Goal: Information Seeking & Learning: Learn about a topic

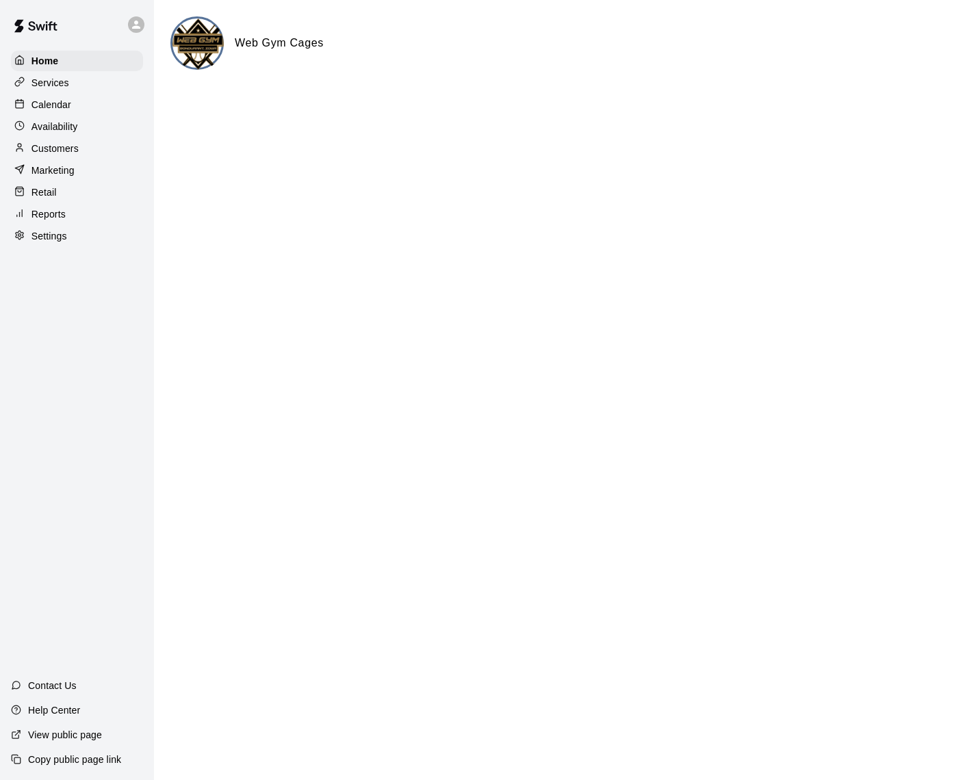
click at [64, 144] on p "Customers" at bounding box center [54, 149] width 47 height 14
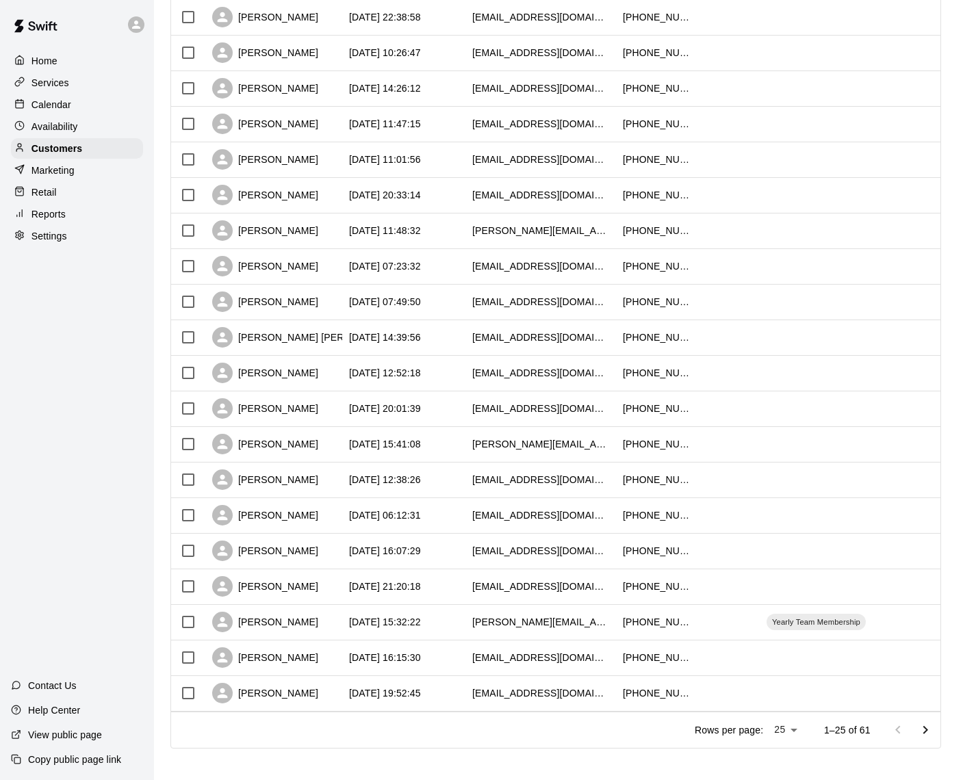
scroll to position [398, 0]
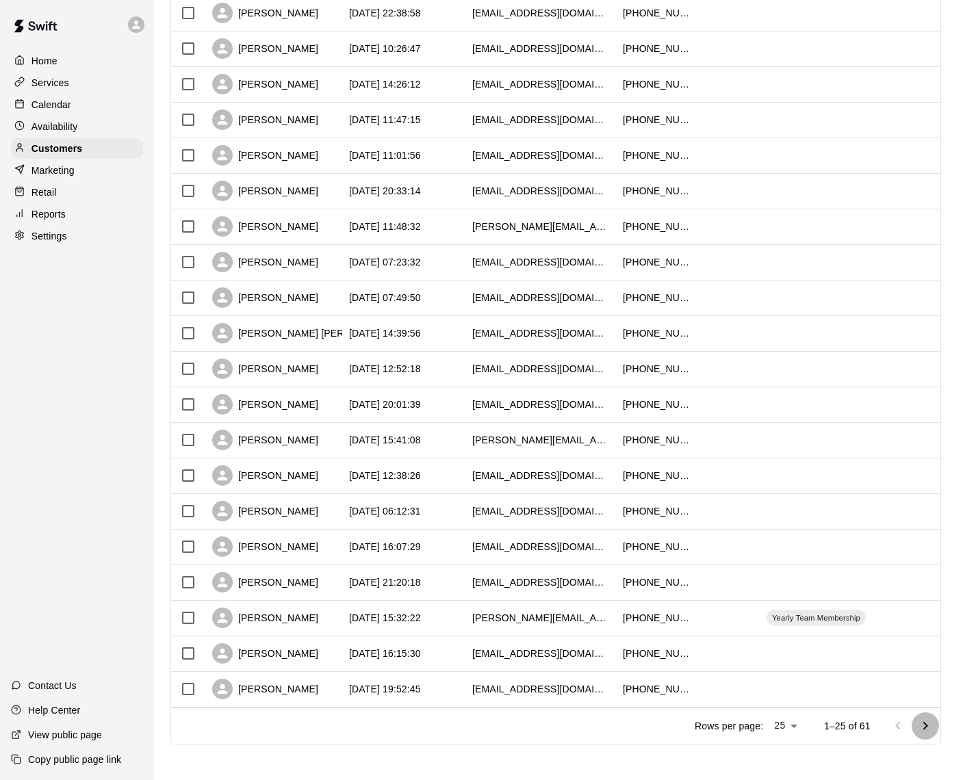
click at [930, 727] on icon "Go to next page" at bounding box center [925, 726] width 16 height 16
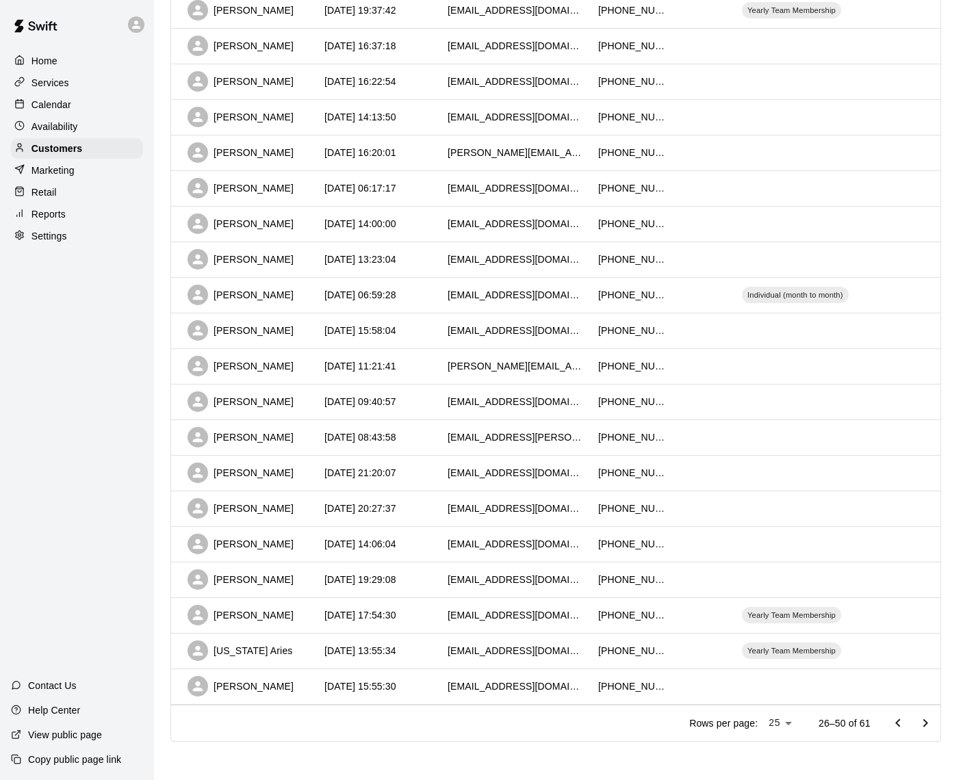
scroll to position [400, 0]
click at [902, 724] on icon "Go to previous page" at bounding box center [897, 724] width 16 height 16
click at [924, 720] on icon "Go to next page" at bounding box center [925, 724] width 16 height 16
click at [924, 724] on icon "Go to next page" at bounding box center [925, 724] width 16 height 16
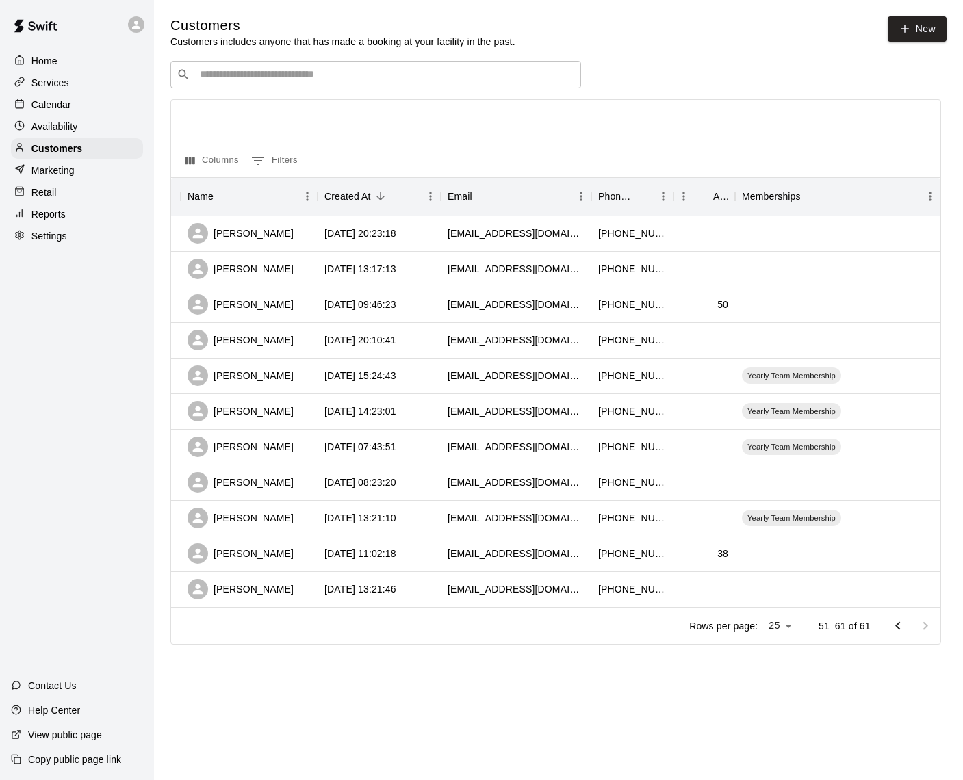
scroll to position [0, 0]
click at [900, 622] on icon "Go to previous page" at bounding box center [897, 626] width 16 height 16
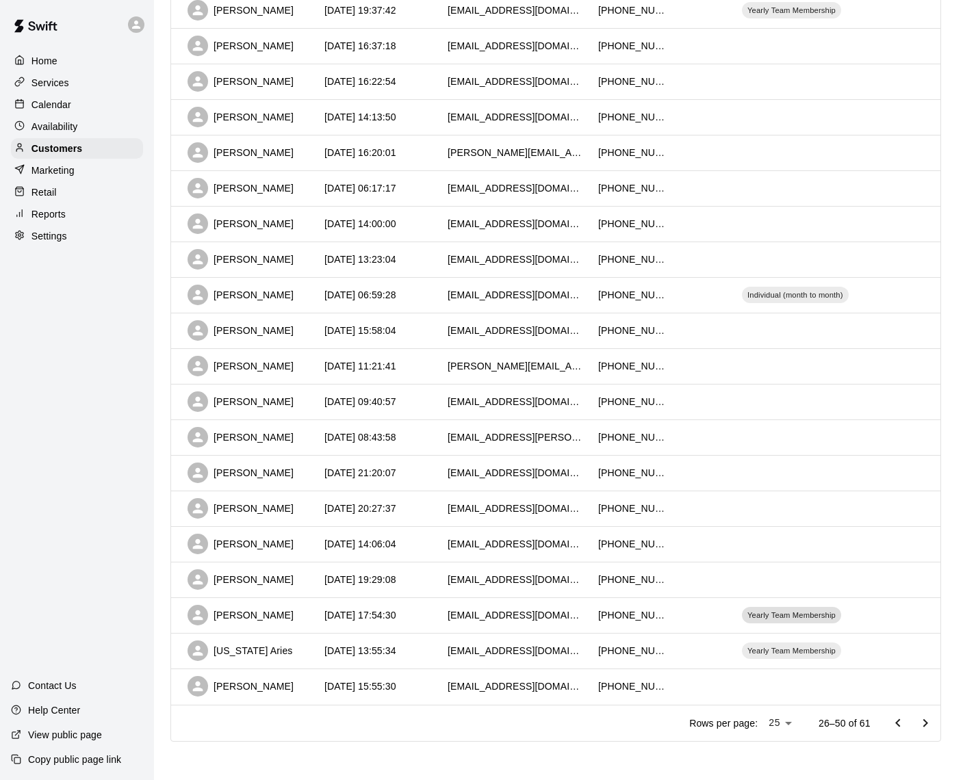
scroll to position [400, 0]
click at [896, 724] on icon "Go to previous page" at bounding box center [897, 724] width 16 height 16
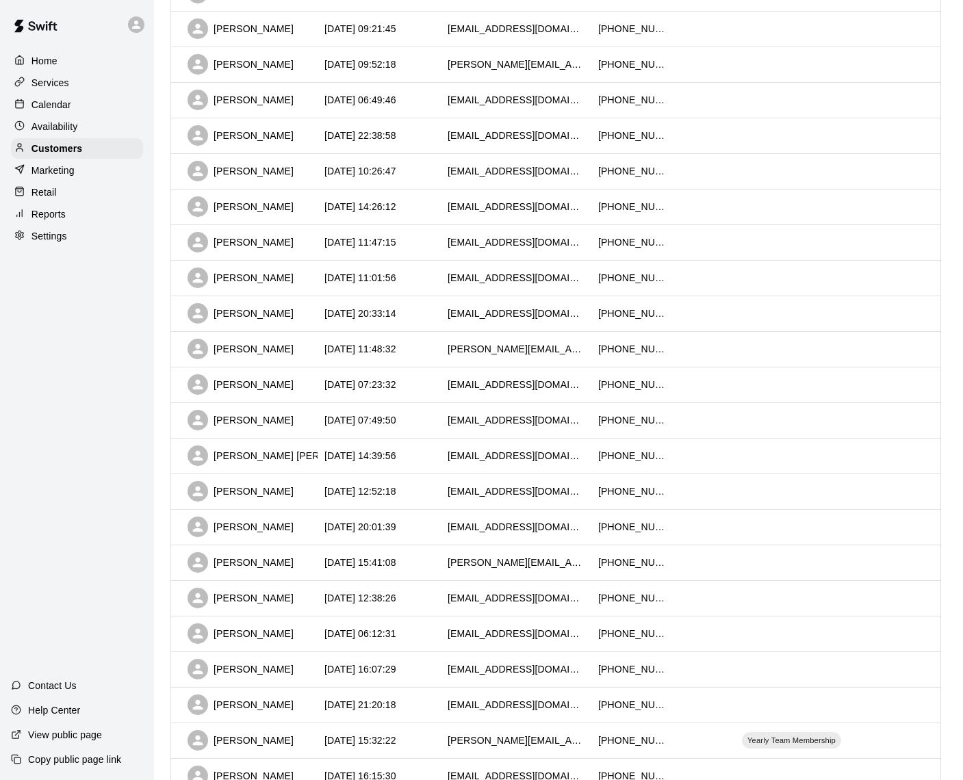
scroll to position [276, 0]
click at [48, 104] on p "Calendar" at bounding box center [51, 105] width 40 height 14
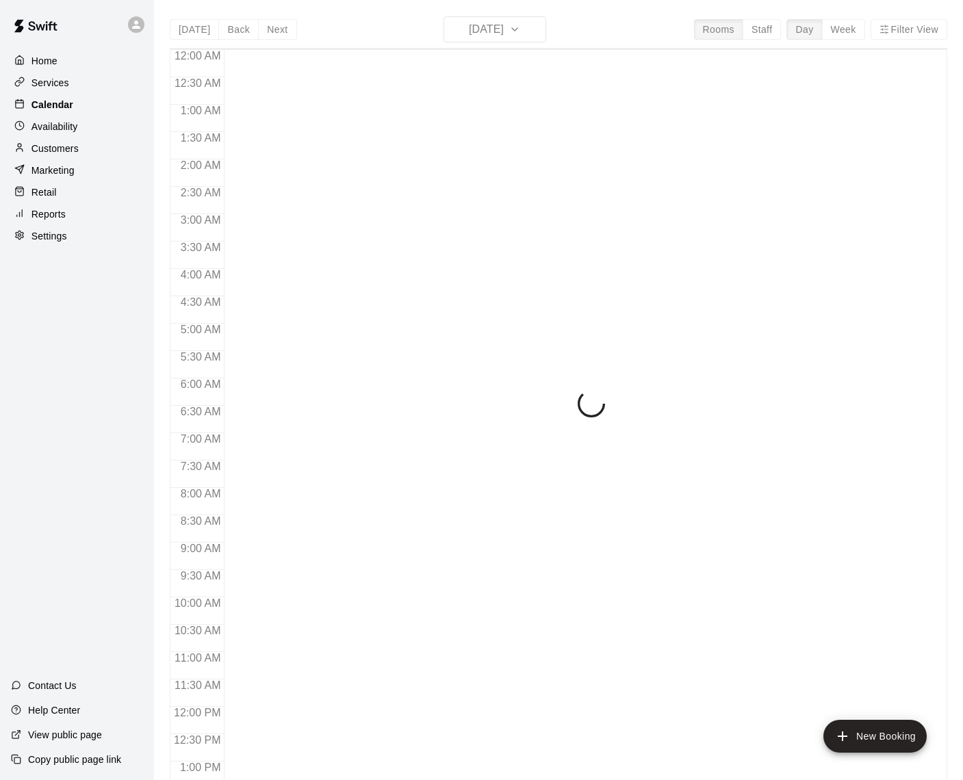
scroll to position [568, 0]
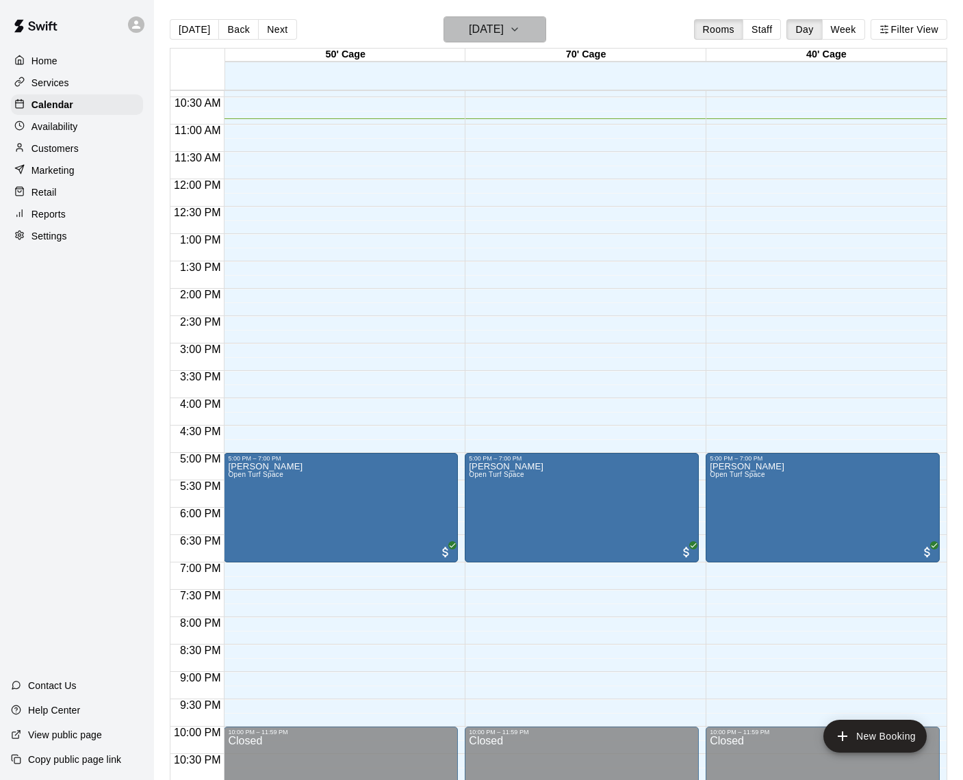
click at [525, 31] on button "[DATE]" at bounding box center [494, 29] width 103 height 26
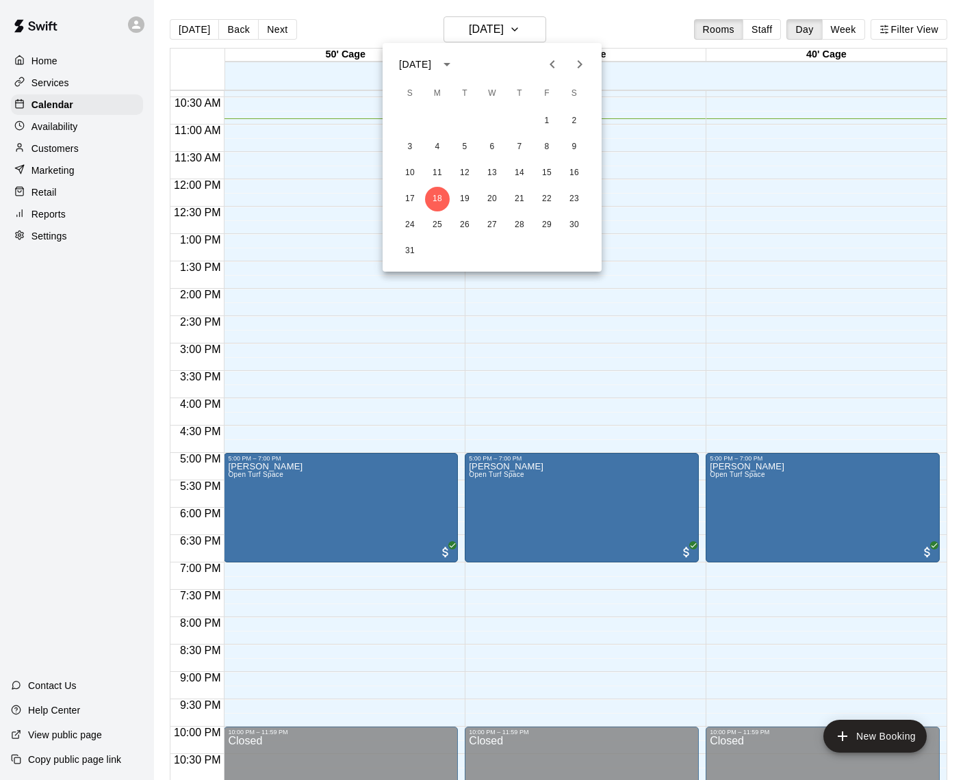
click at [554, 62] on icon "Previous month" at bounding box center [552, 64] width 16 height 16
click at [554, 63] on icon "Previous month" at bounding box center [552, 64] width 16 height 16
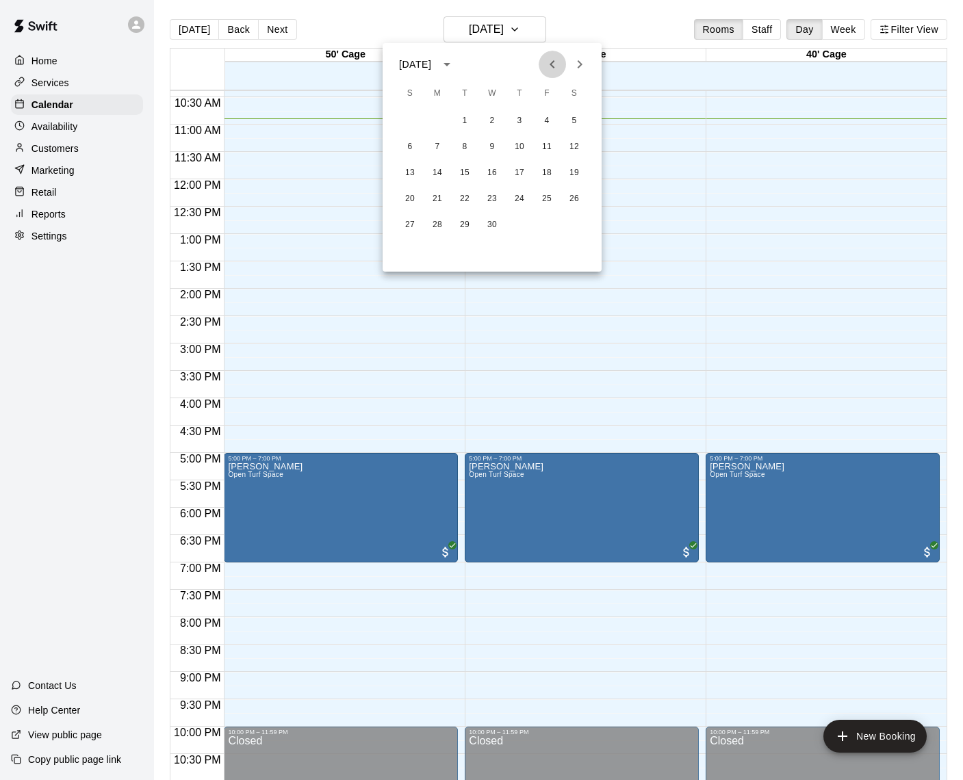
click at [554, 63] on icon "Previous month" at bounding box center [552, 64] width 16 height 16
click at [491, 148] on button "8" at bounding box center [492, 147] width 25 height 25
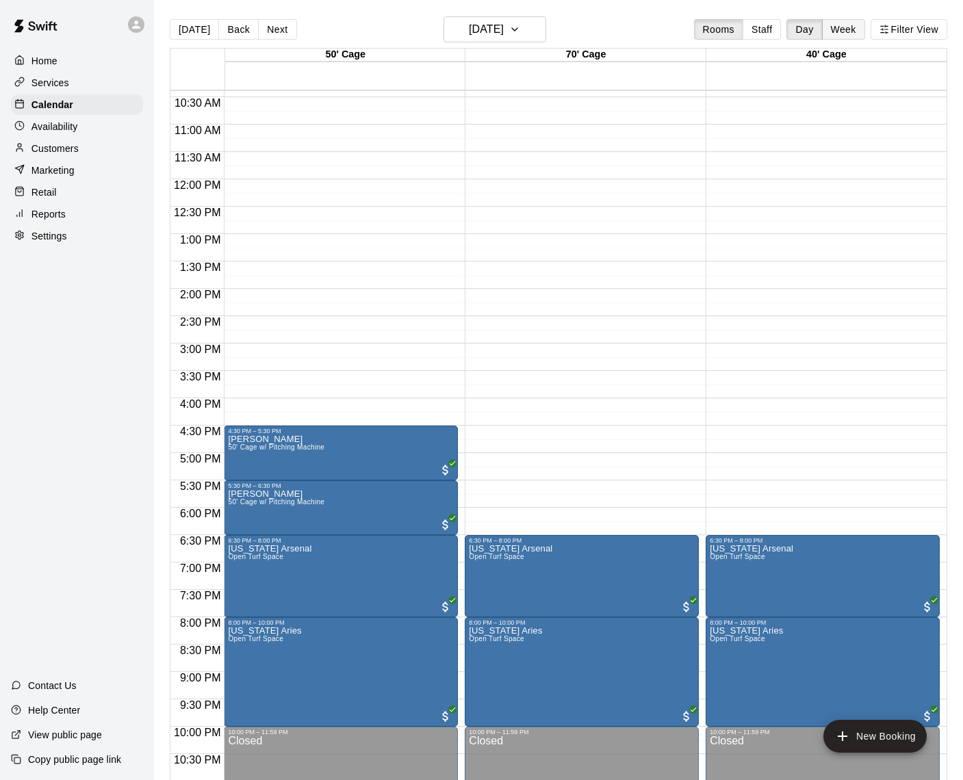
click at [848, 31] on button "Week" at bounding box center [843, 29] width 43 height 21
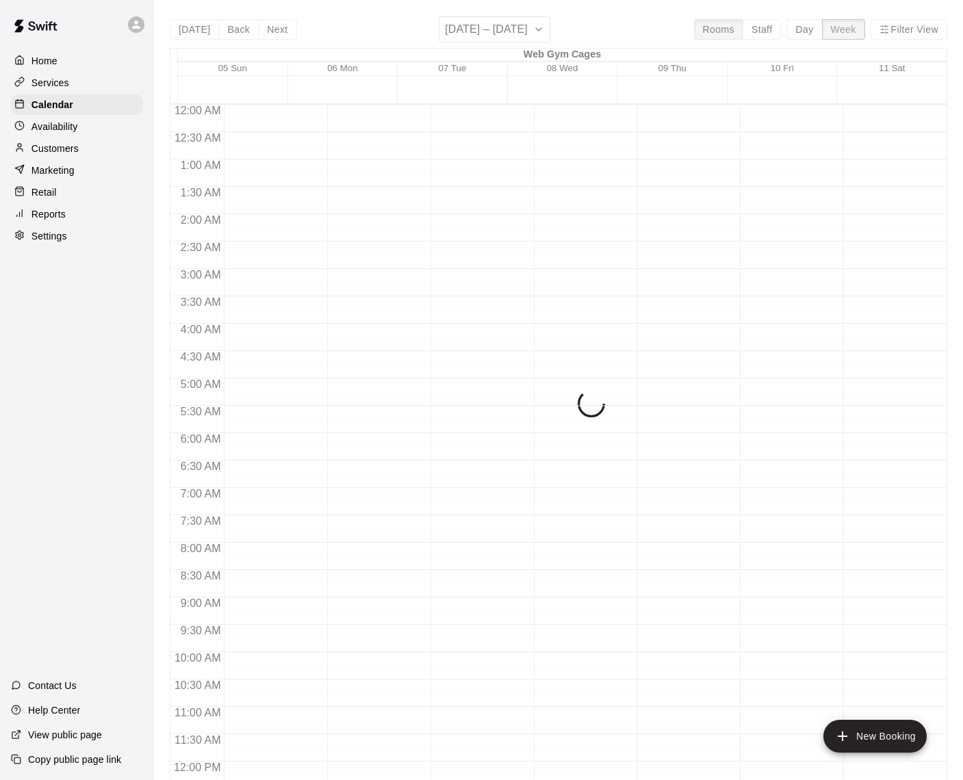
scroll to position [596, 0]
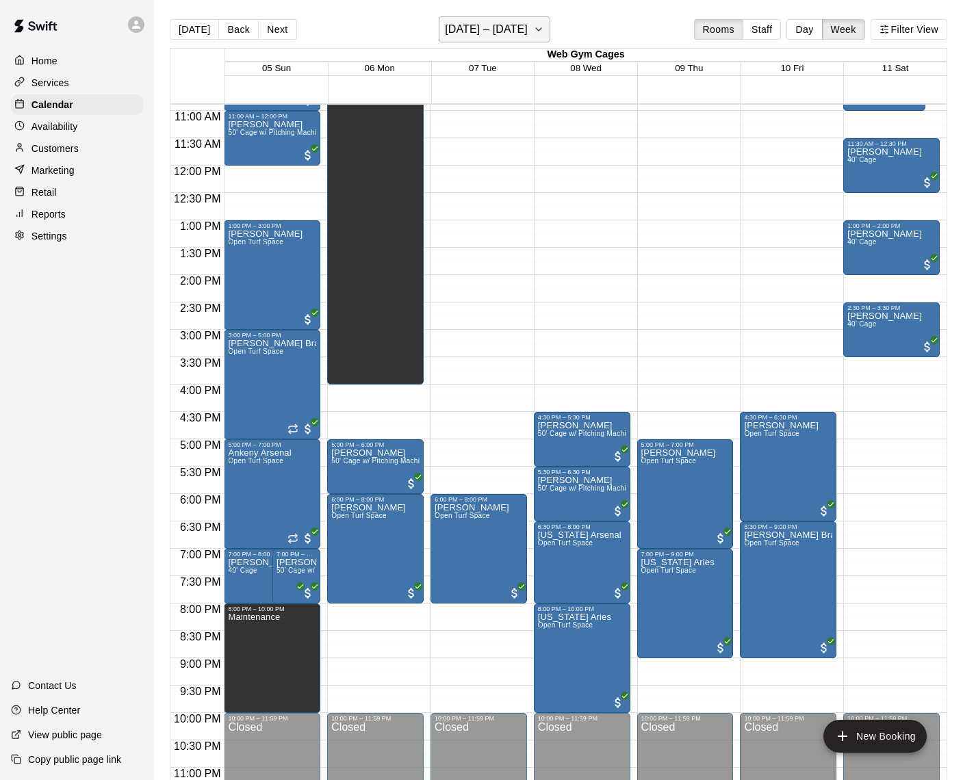
click at [537, 31] on icon "button" at bounding box center [538, 29] width 11 height 16
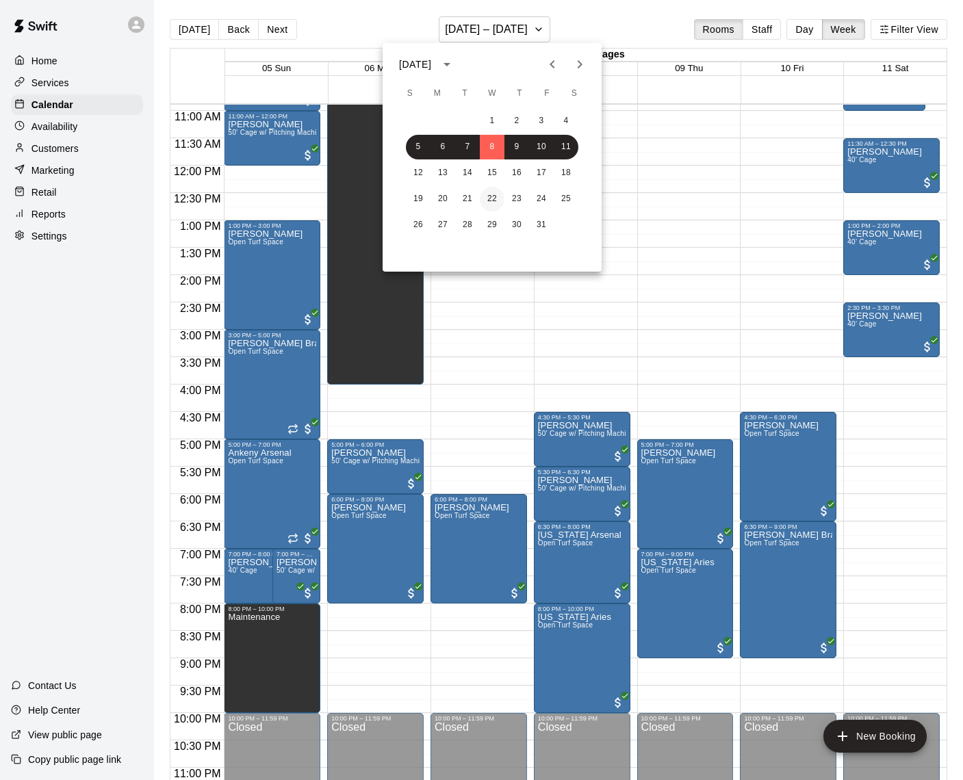
click at [497, 192] on button "22" at bounding box center [492, 199] width 25 height 25
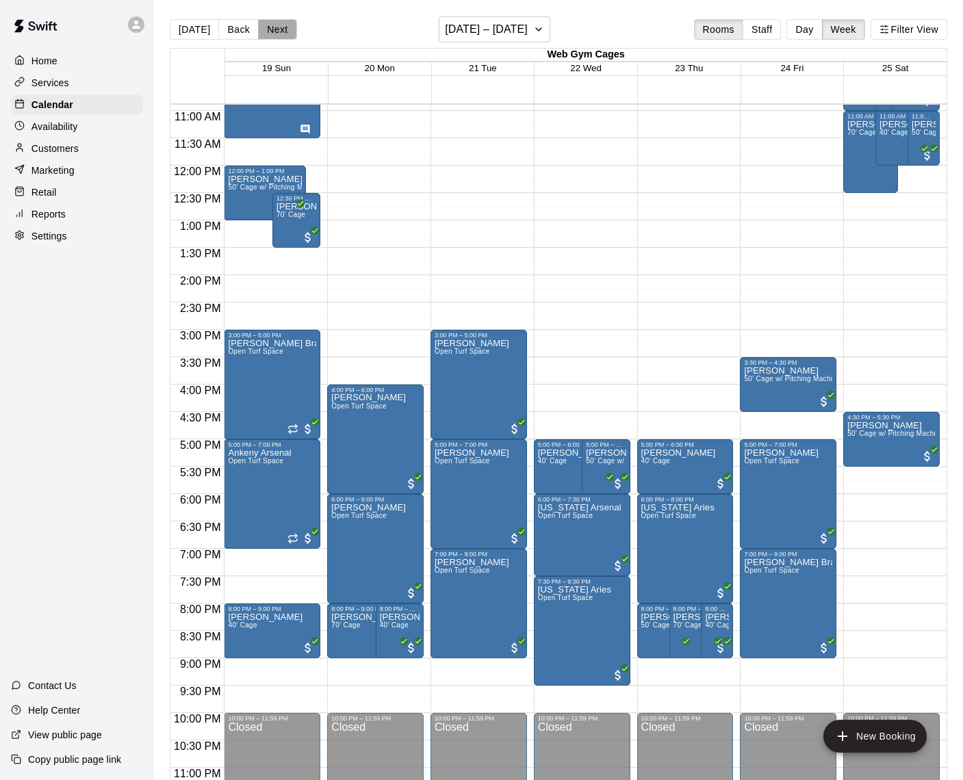
click at [280, 29] on button "Next" at bounding box center [277, 29] width 38 height 21
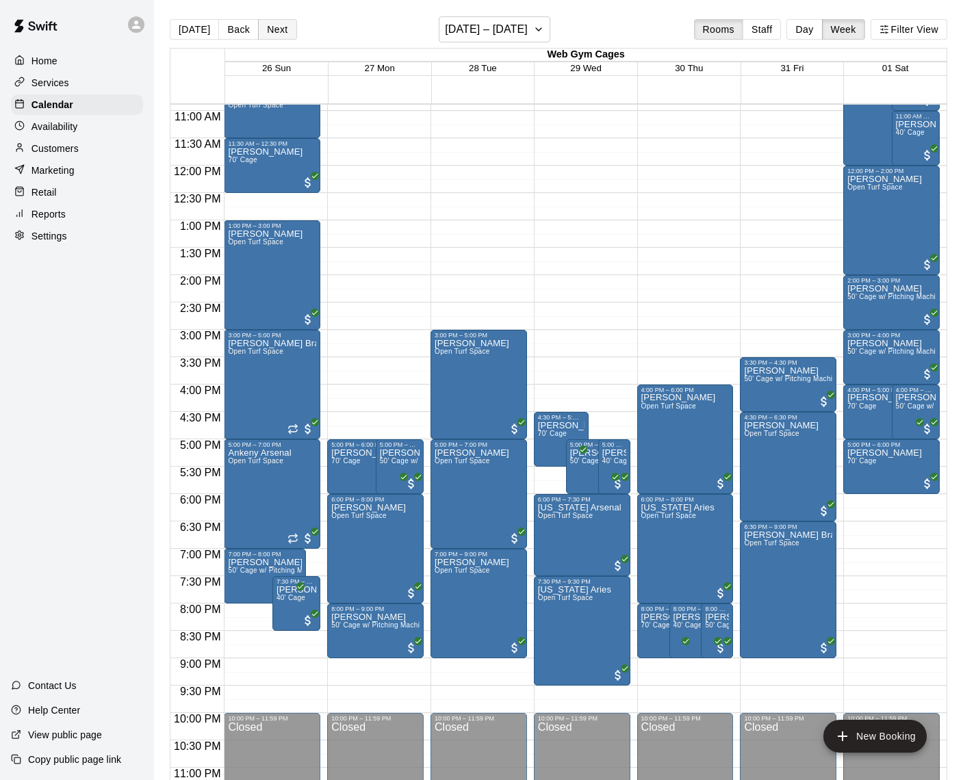
click at [280, 29] on button "Next" at bounding box center [277, 29] width 38 height 21
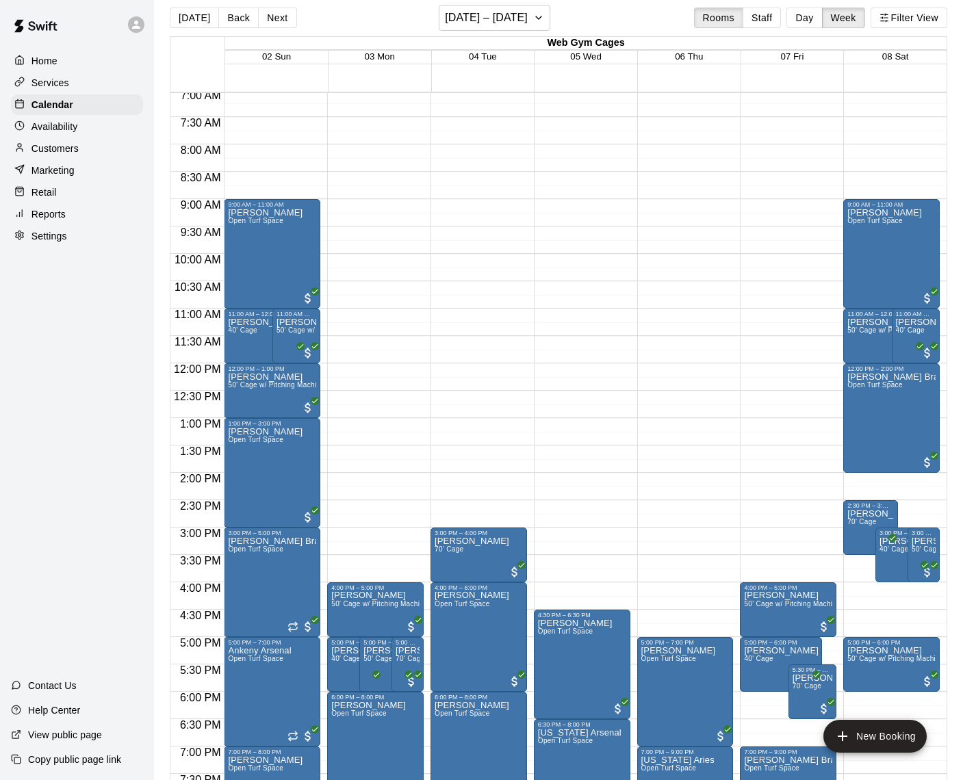
scroll to position [398, 0]
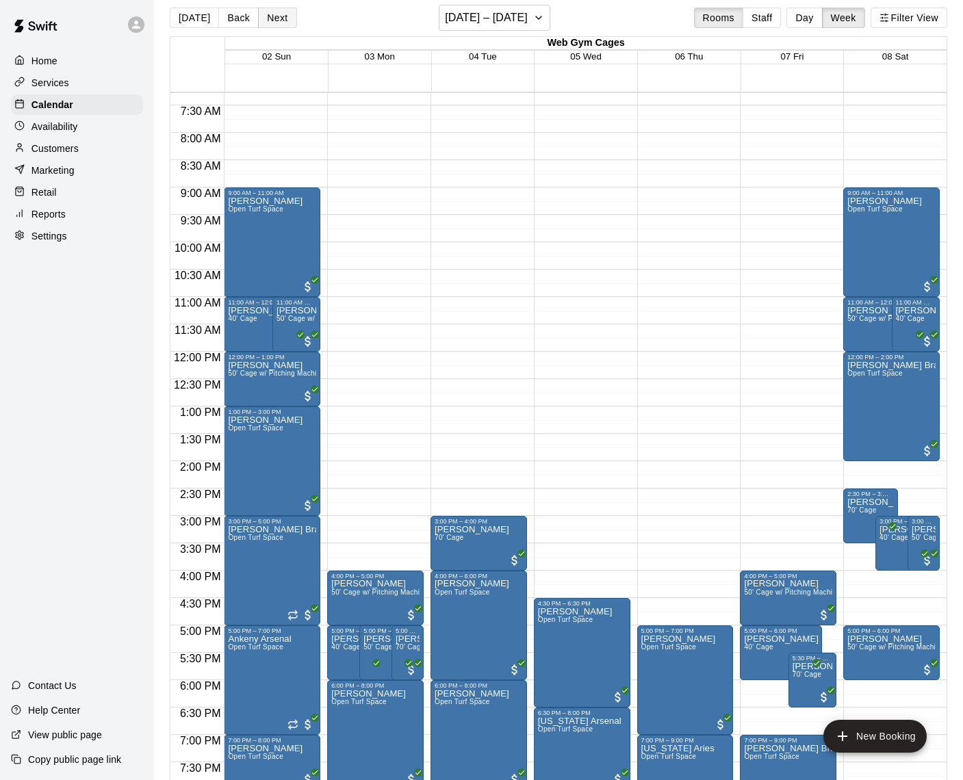
click at [269, 18] on button "Next" at bounding box center [277, 18] width 38 height 21
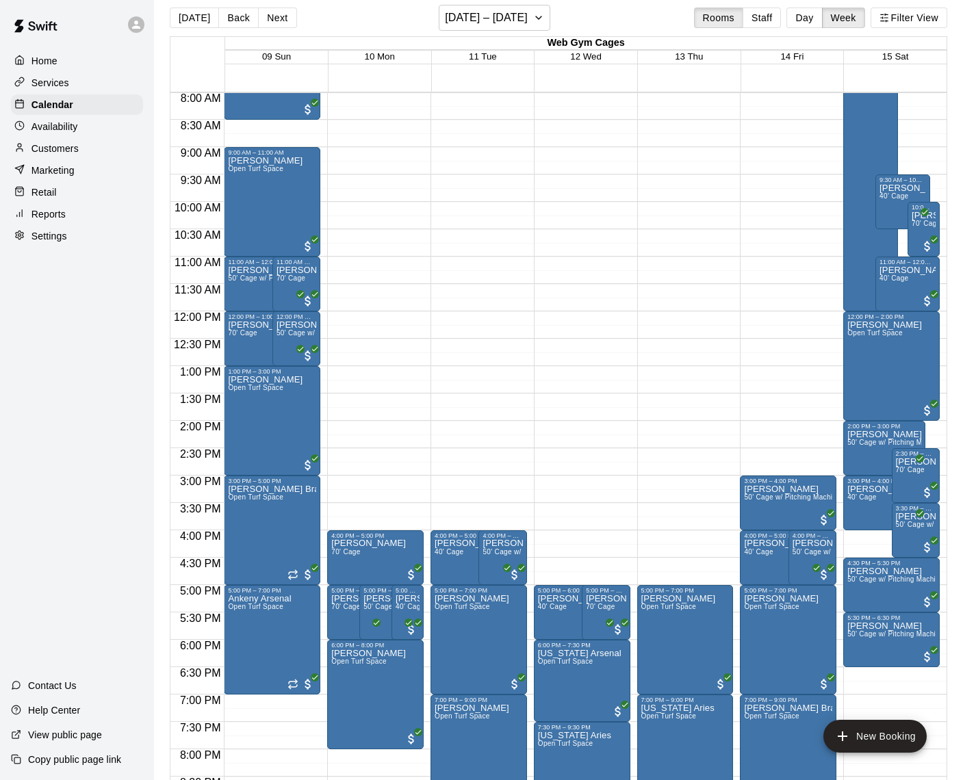
scroll to position [419, 0]
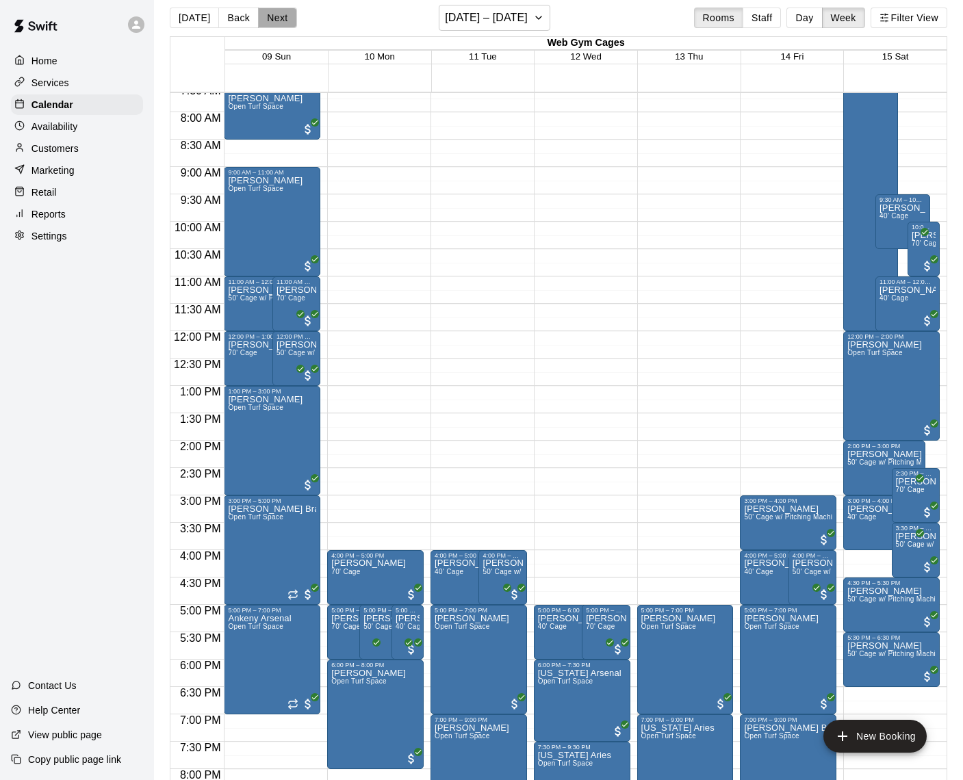
click at [280, 20] on button "Next" at bounding box center [277, 18] width 38 height 21
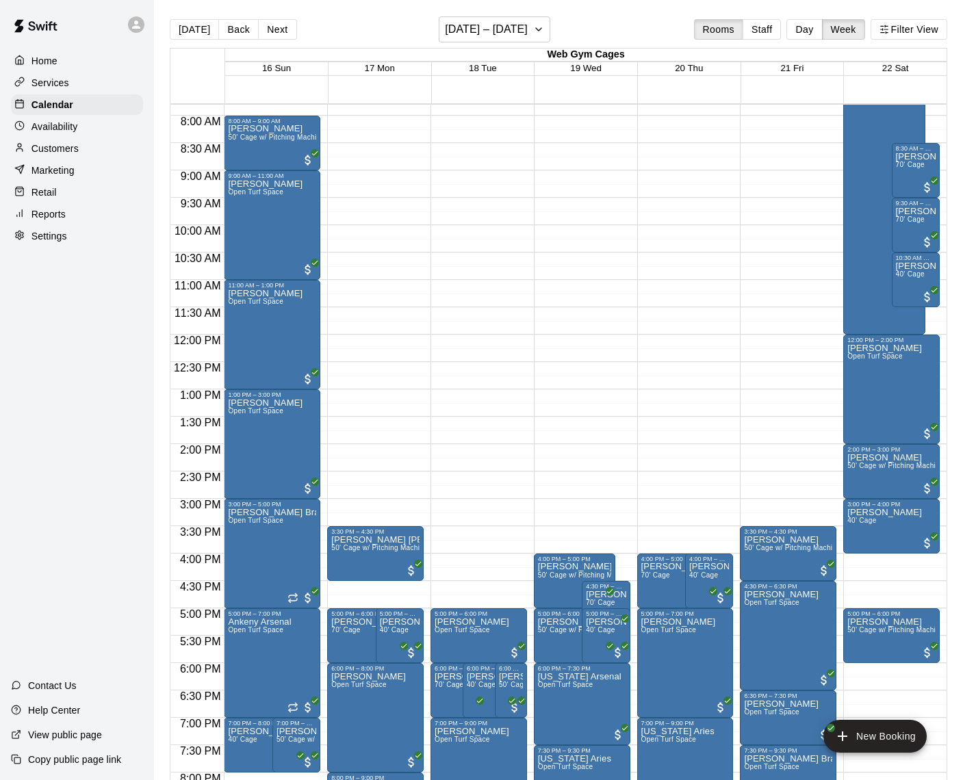
scroll to position [488, 0]
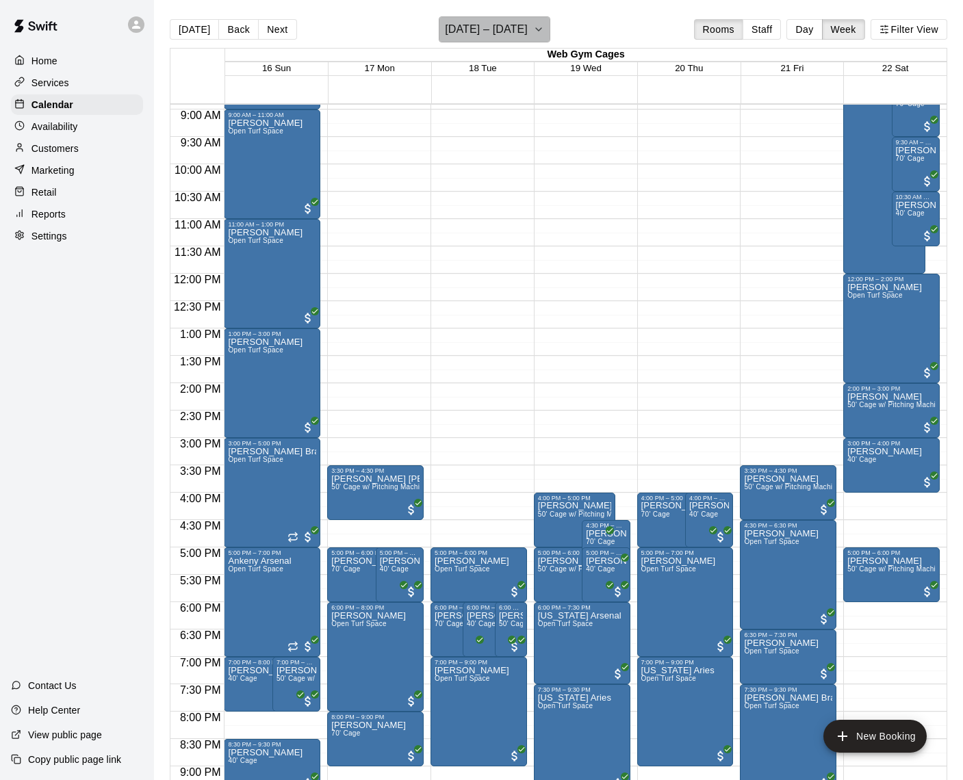
click at [530, 29] on button "[DATE] – [DATE]" at bounding box center [495, 29] width 112 height 26
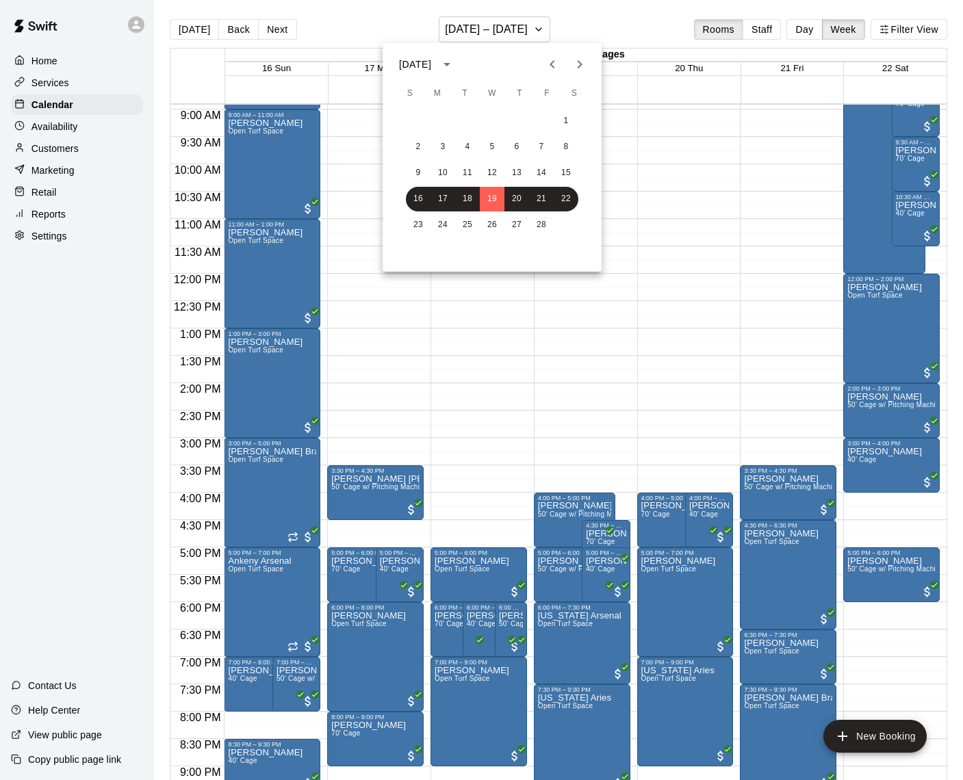
click at [681, 241] on div at bounding box center [481, 390] width 963 height 780
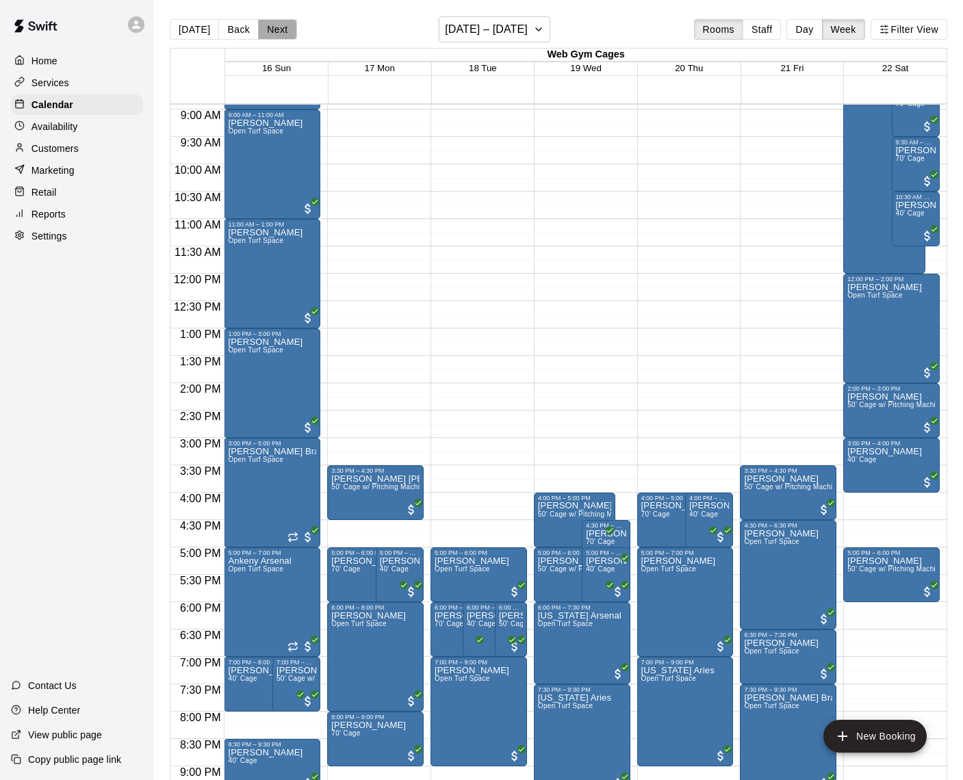
click at [275, 25] on button "Next" at bounding box center [277, 29] width 38 height 21
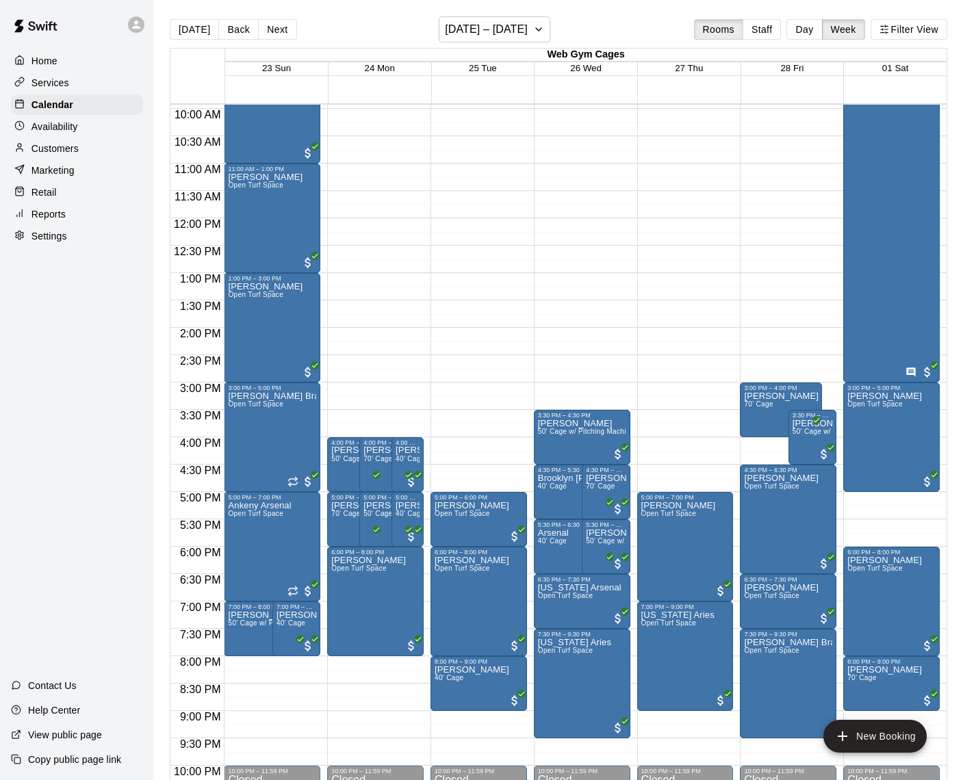
scroll to position [547, 0]
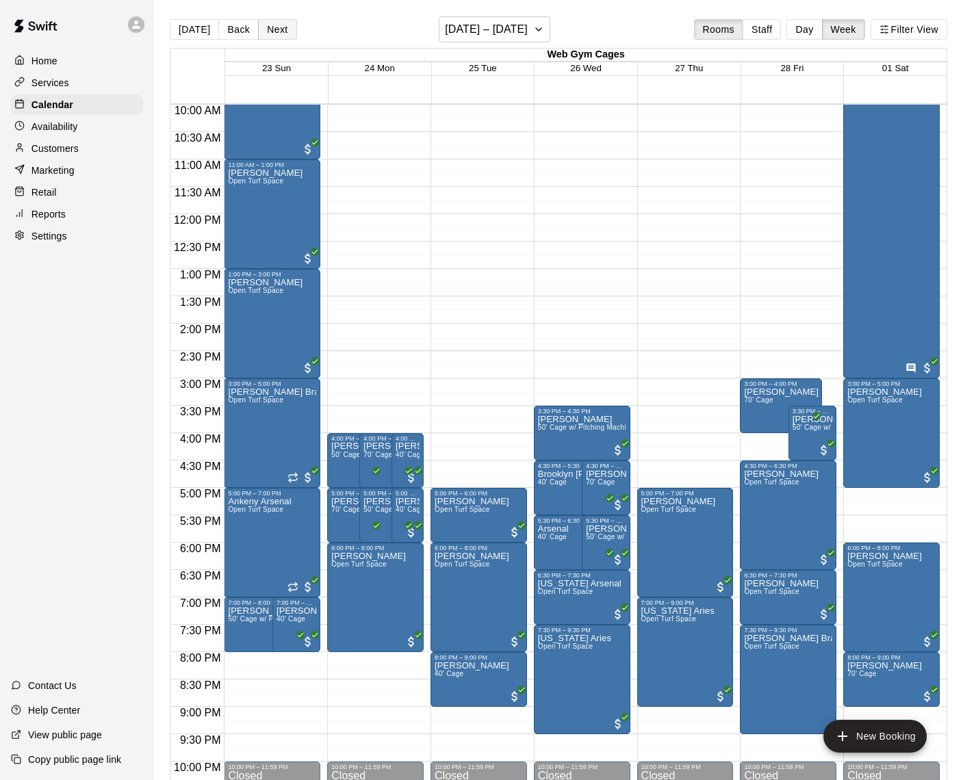
click at [271, 25] on button "Next" at bounding box center [277, 29] width 38 height 21
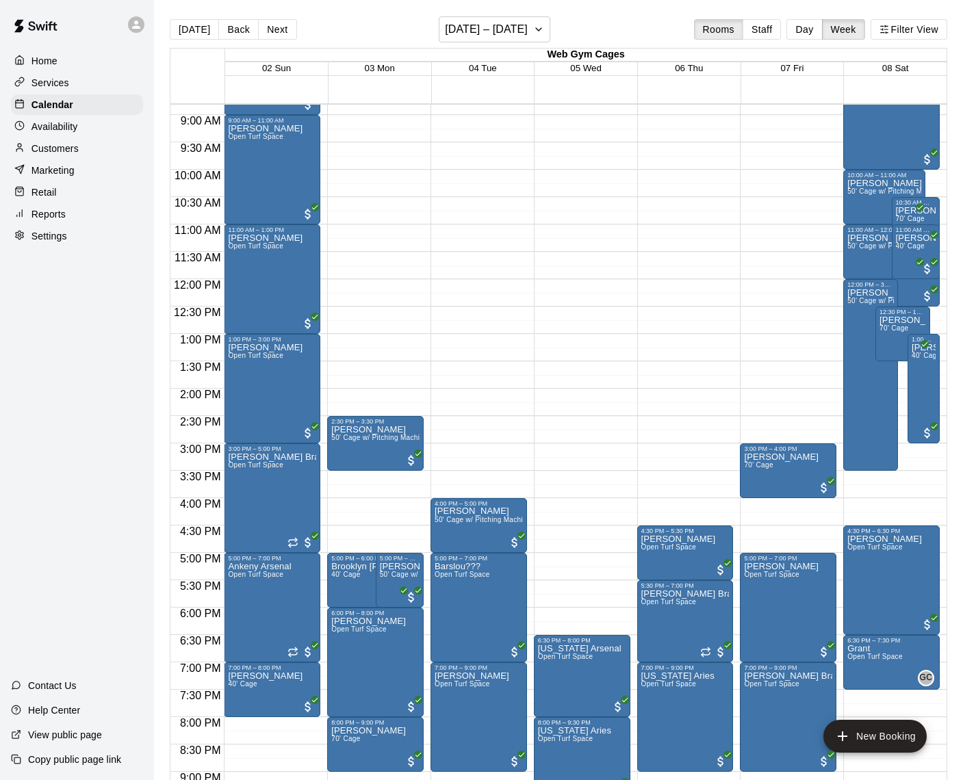
scroll to position [487, 0]
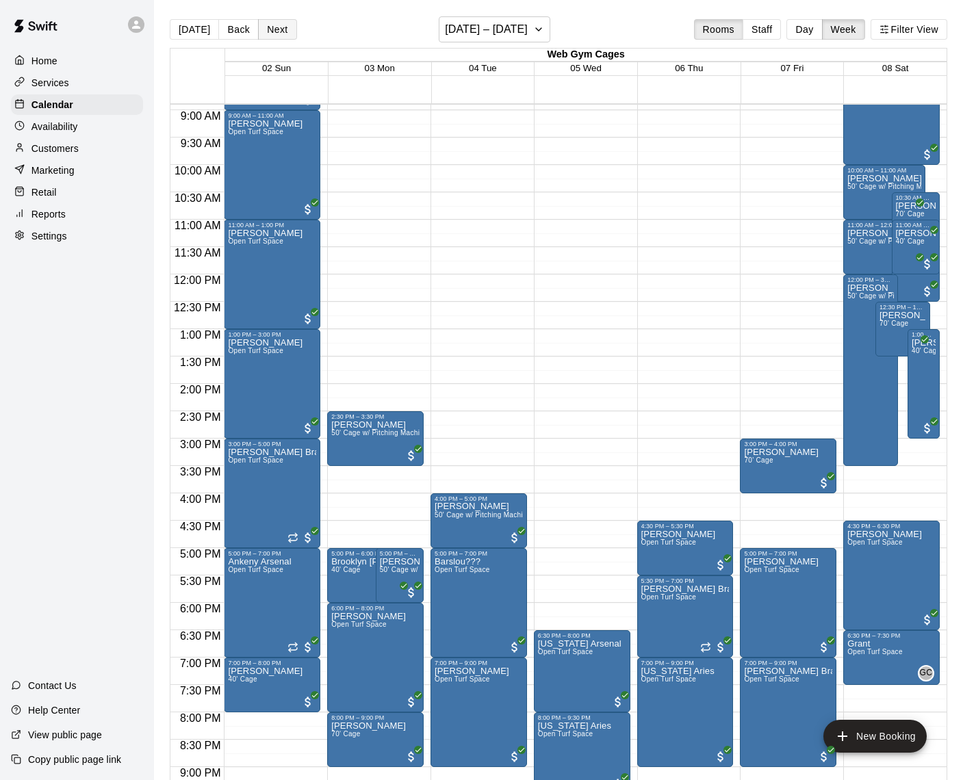
click at [283, 28] on button "Next" at bounding box center [277, 29] width 38 height 21
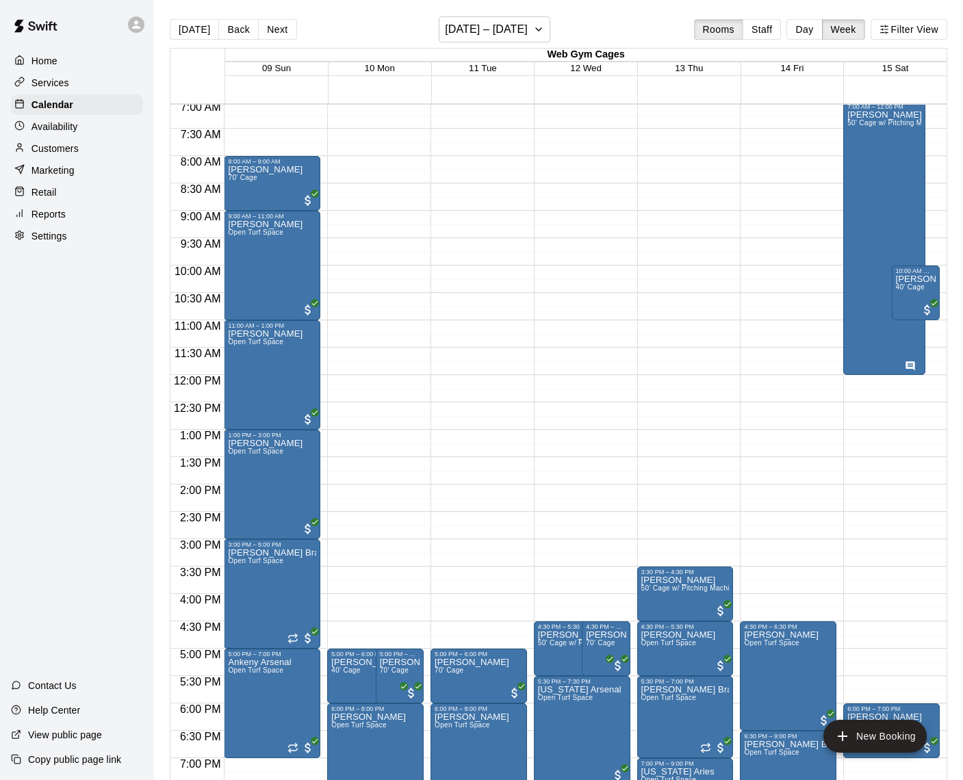
scroll to position [344, 0]
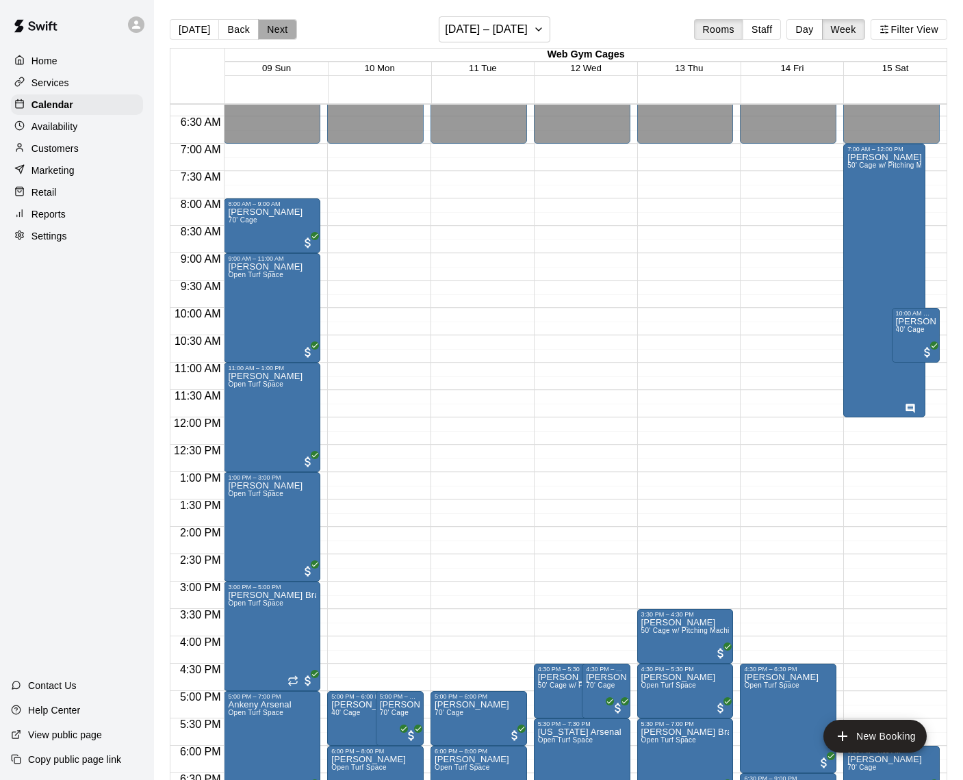
click at [285, 29] on button "Next" at bounding box center [277, 29] width 38 height 21
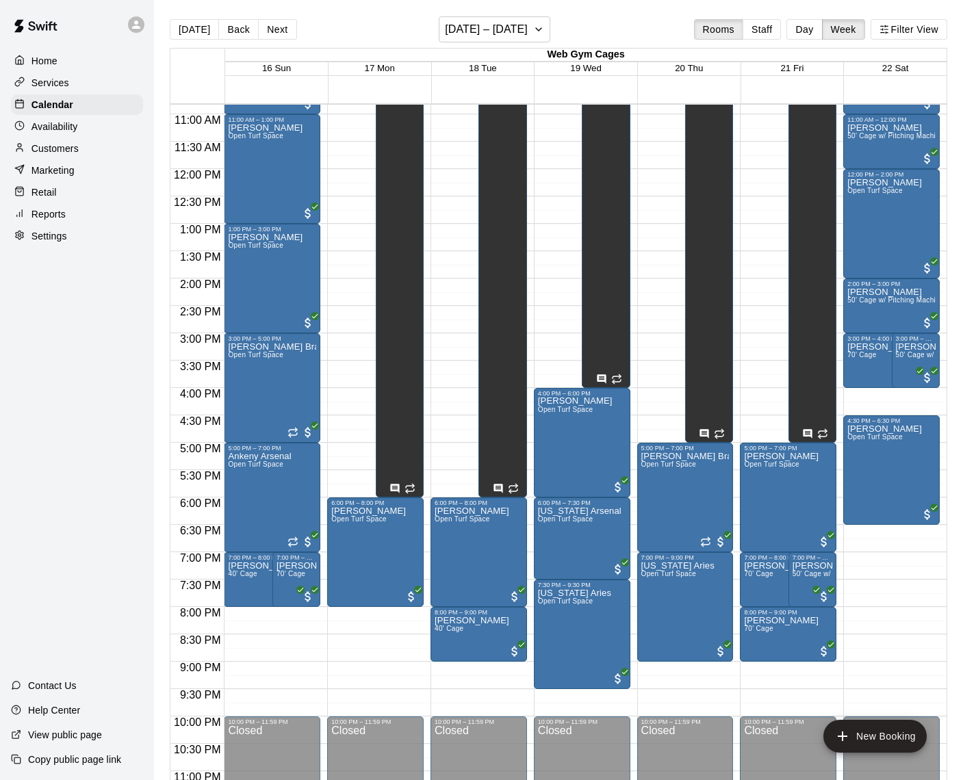
scroll to position [594, 0]
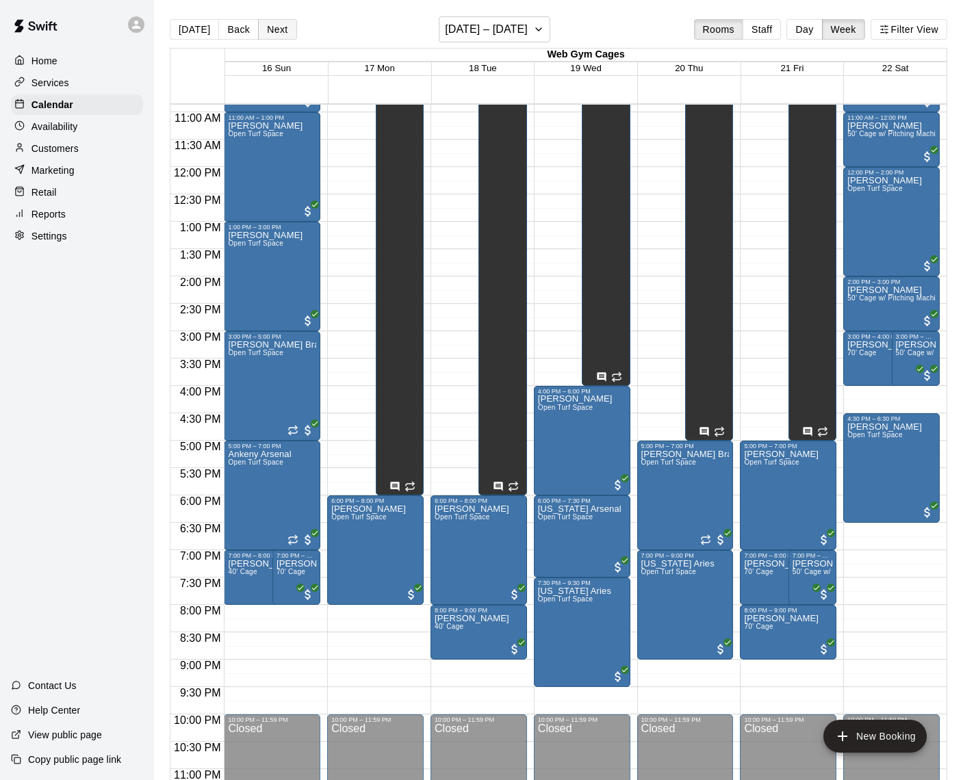
click at [270, 29] on button "Next" at bounding box center [277, 29] width 38 height 21
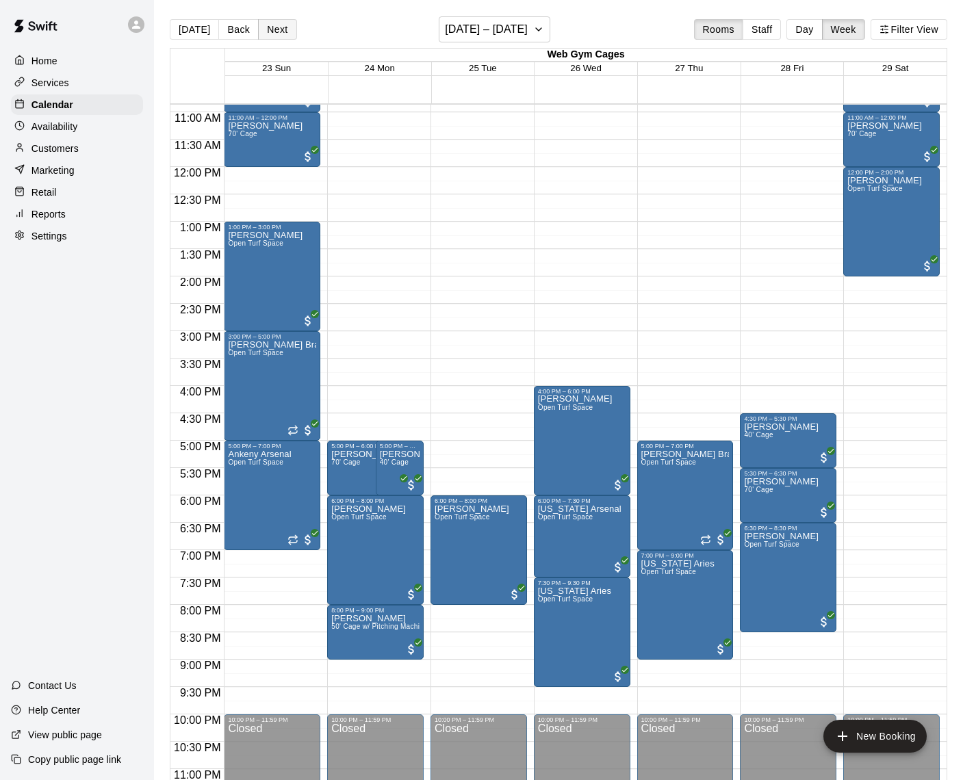
click at [266, 27] on button "Next" at bounding box center [277, 29] width 38 height 21
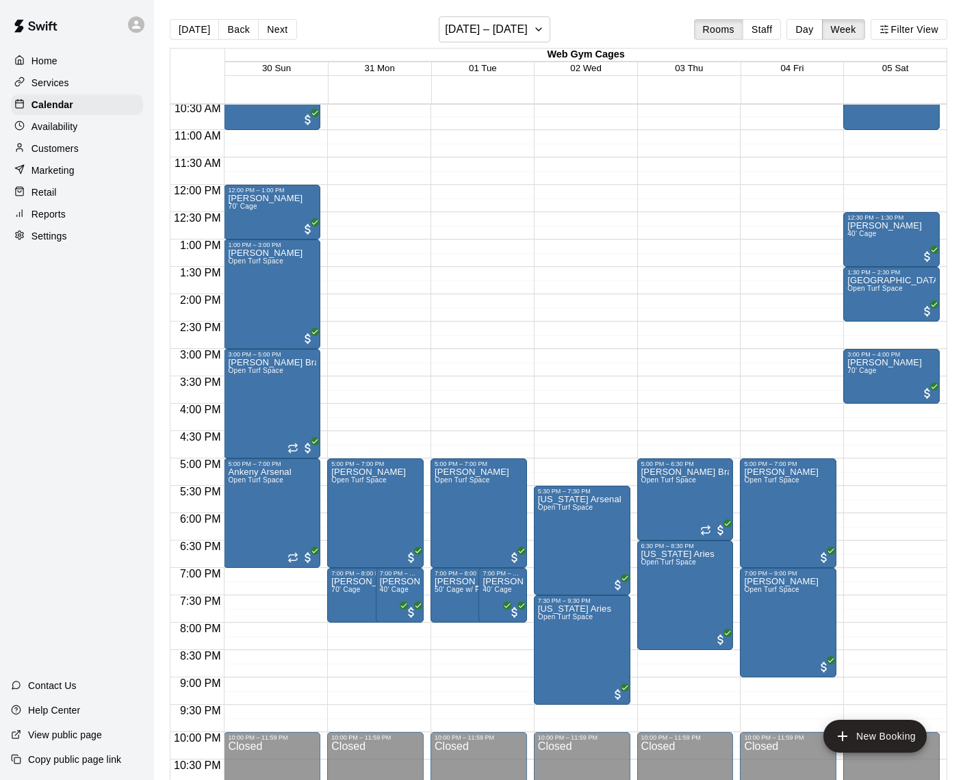
scroll to position [594, 0]
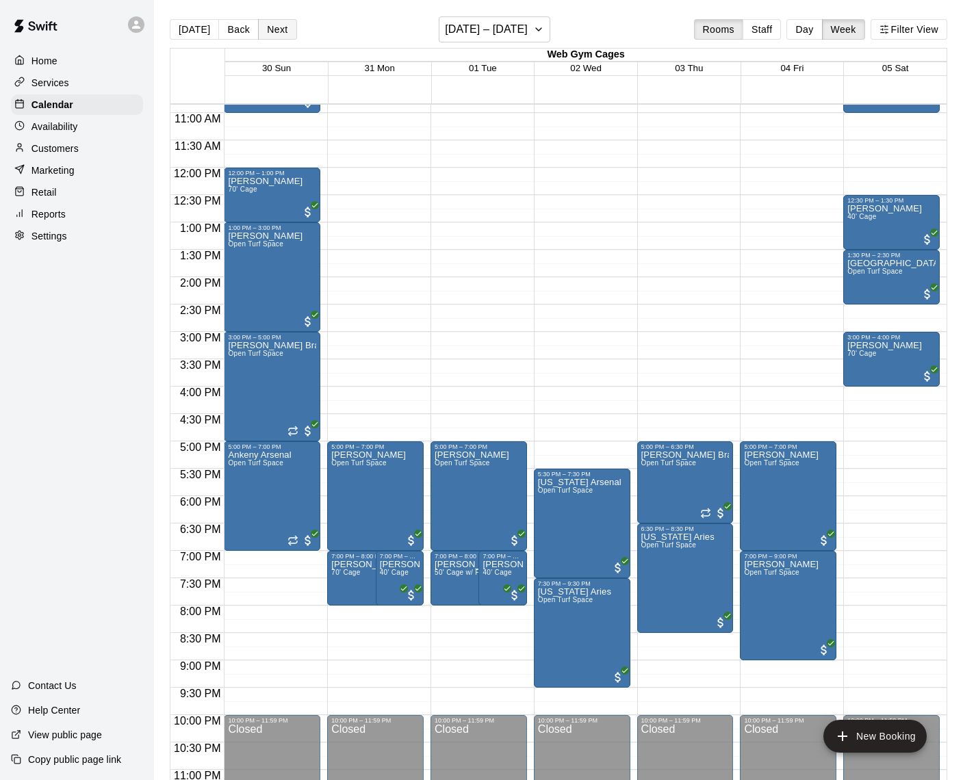
click at [272, 24] on button "Next" at bounding box center [277, 29] width 38 height 21
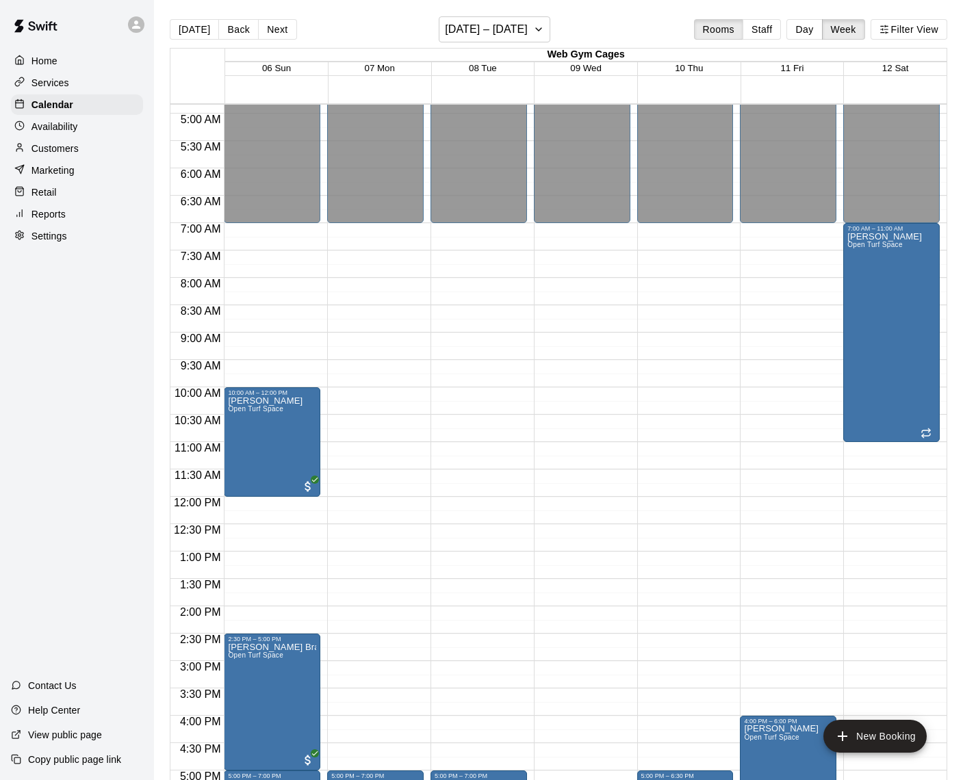
scroll to position [259, 0]
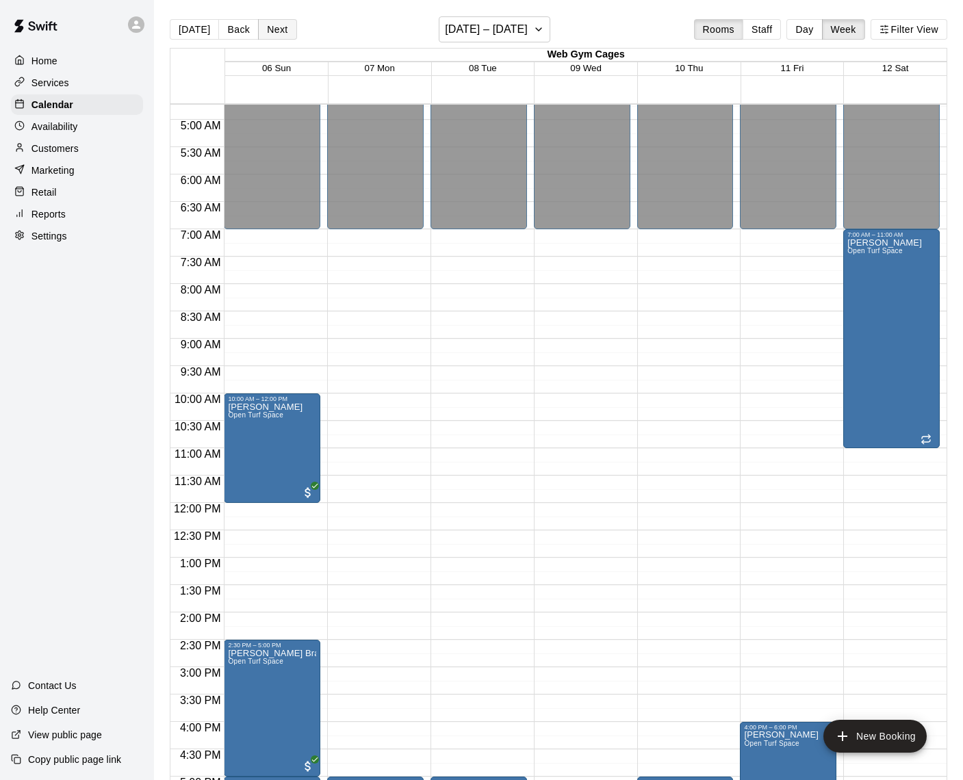
click at [279, 29] on button "Next" at bounding box center [277, 29] width 38 height 21
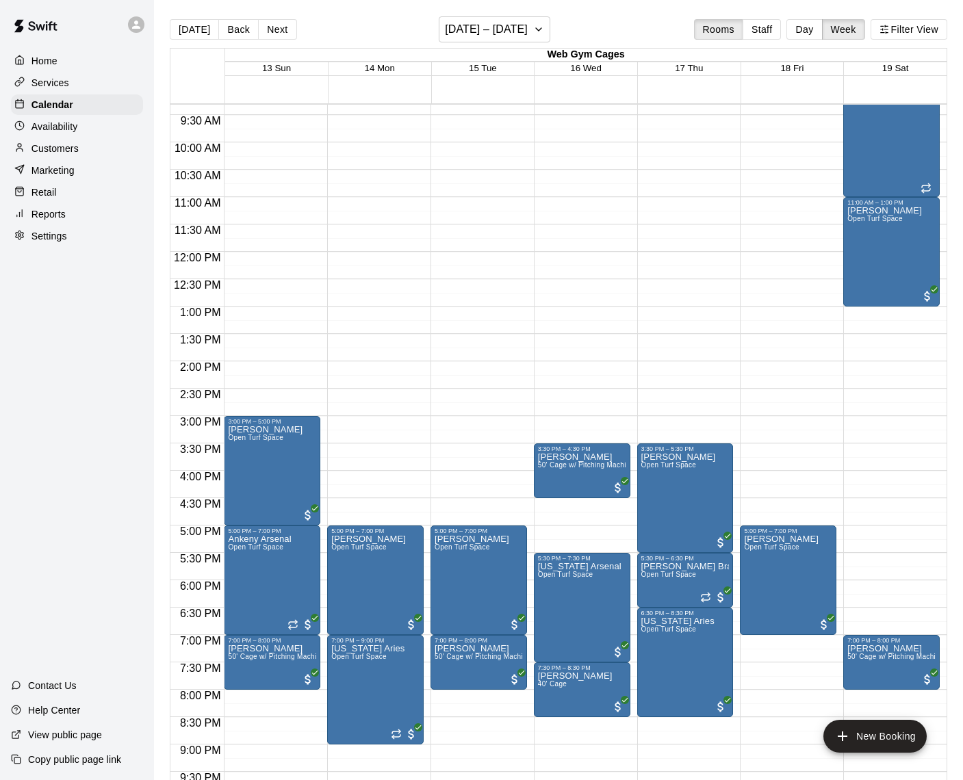
scroll to position [514, 0]
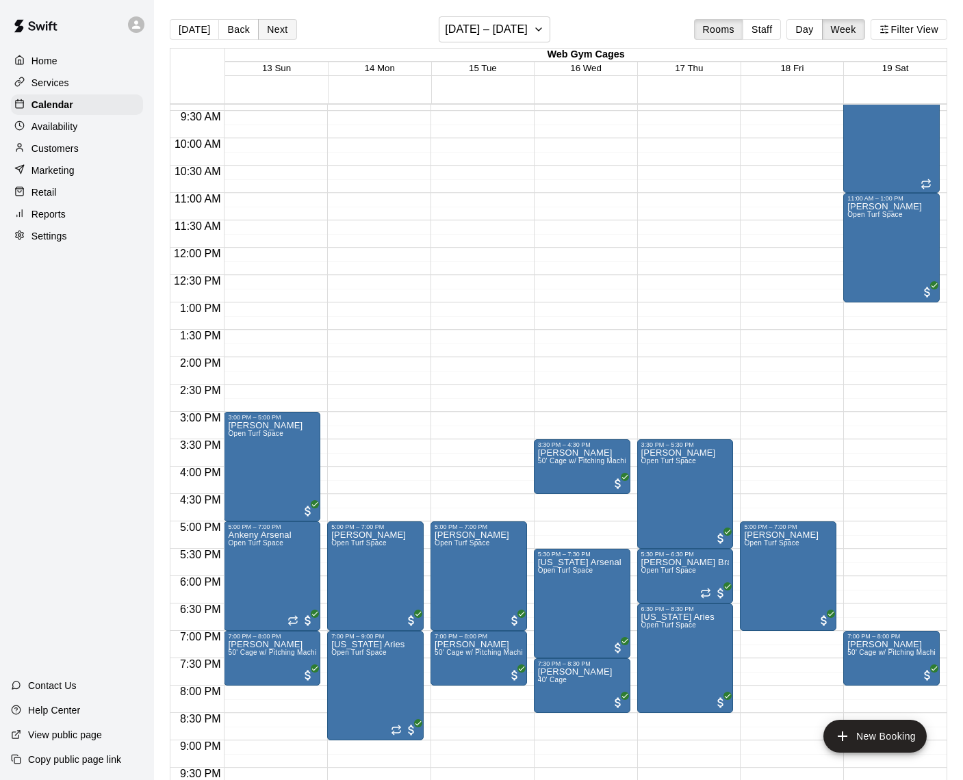
click at [275, 27] on button "Next" at bounding box center [277, 29] width 38 height 21
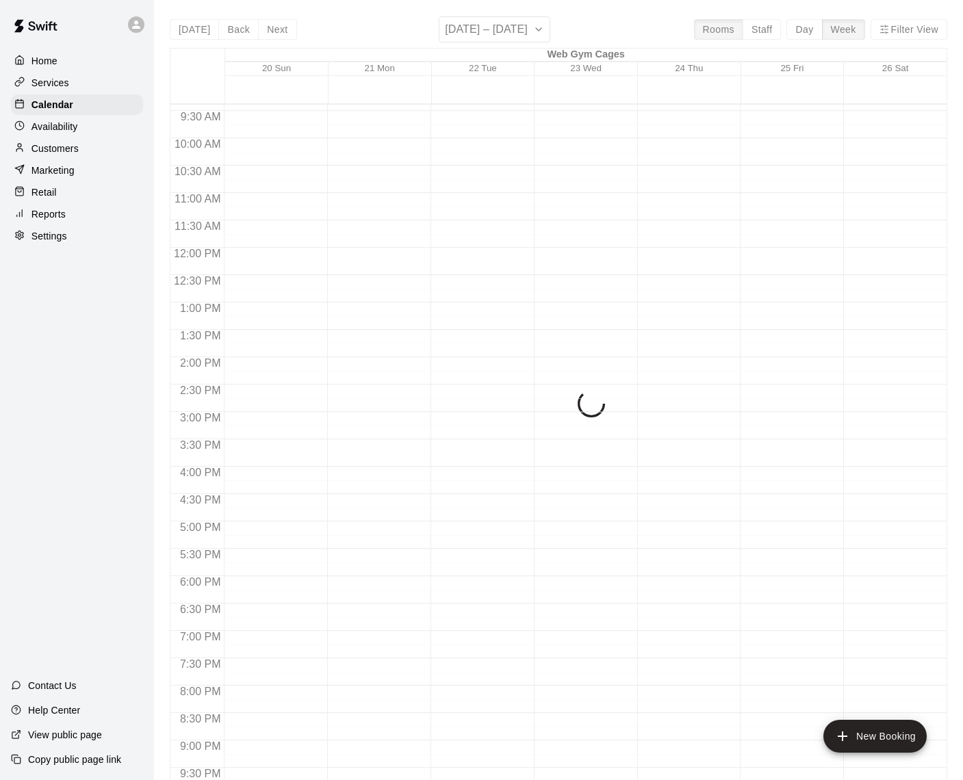
scroll to position [0, 0]
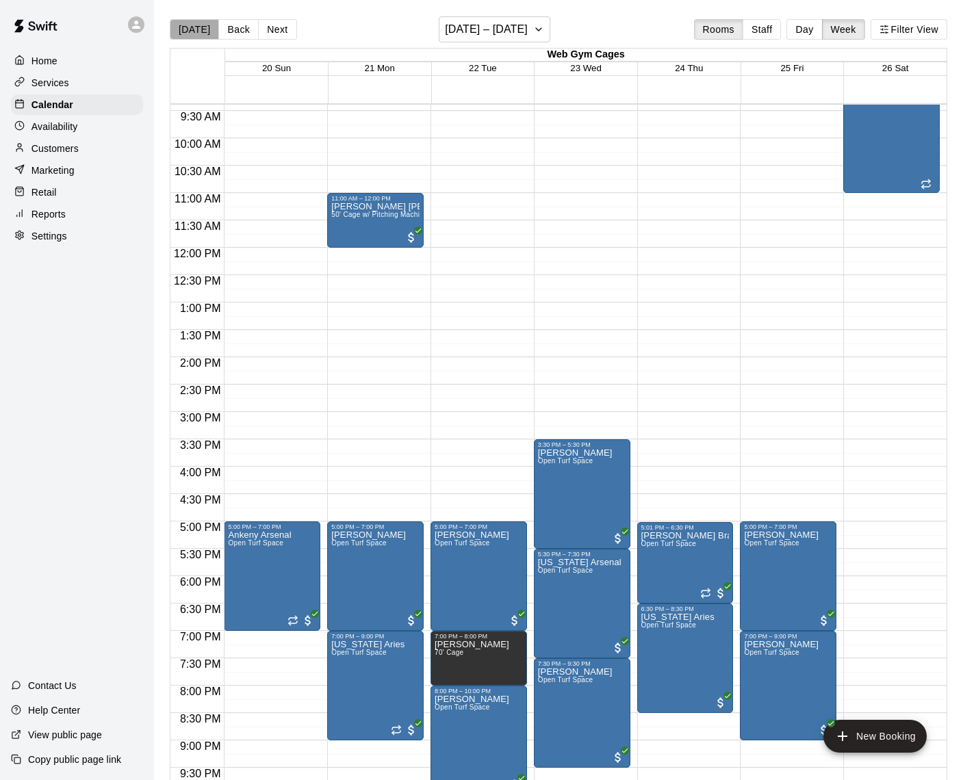
click at [200, 28] on button "[DATE]" at bounding box center [194, 29] width 49 height 21
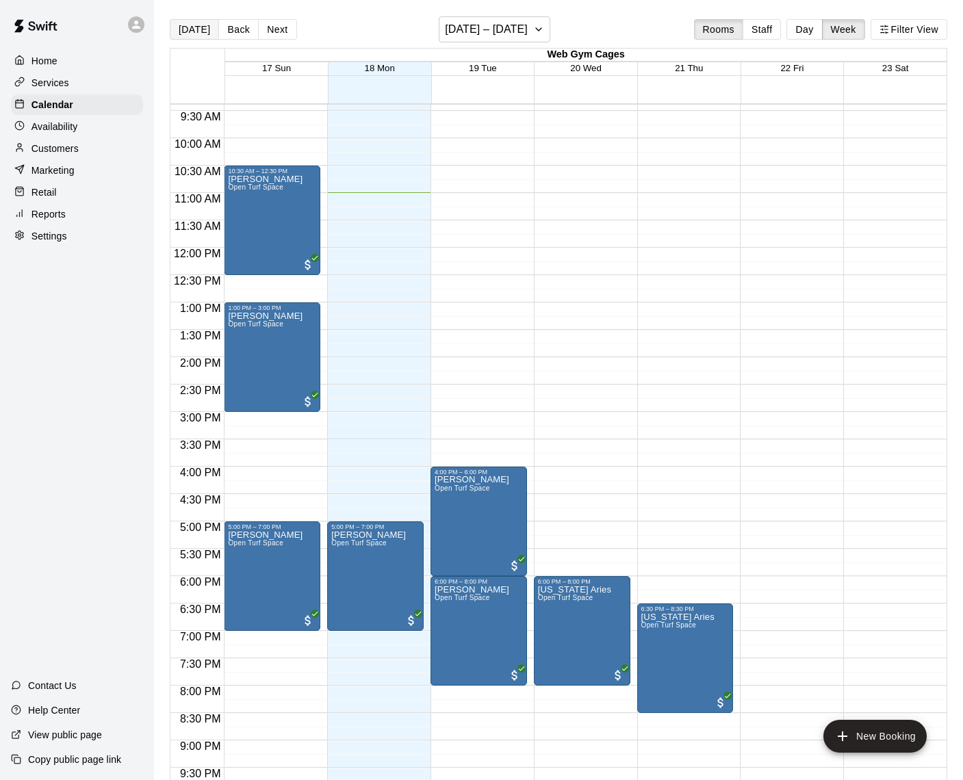
click at [200, 28] on button "[DATE]" at bounding box center [194, 29] width 49 height 21
click at [239, 31] on button "Back" at bounding box center [238, 29] width 40 height 21
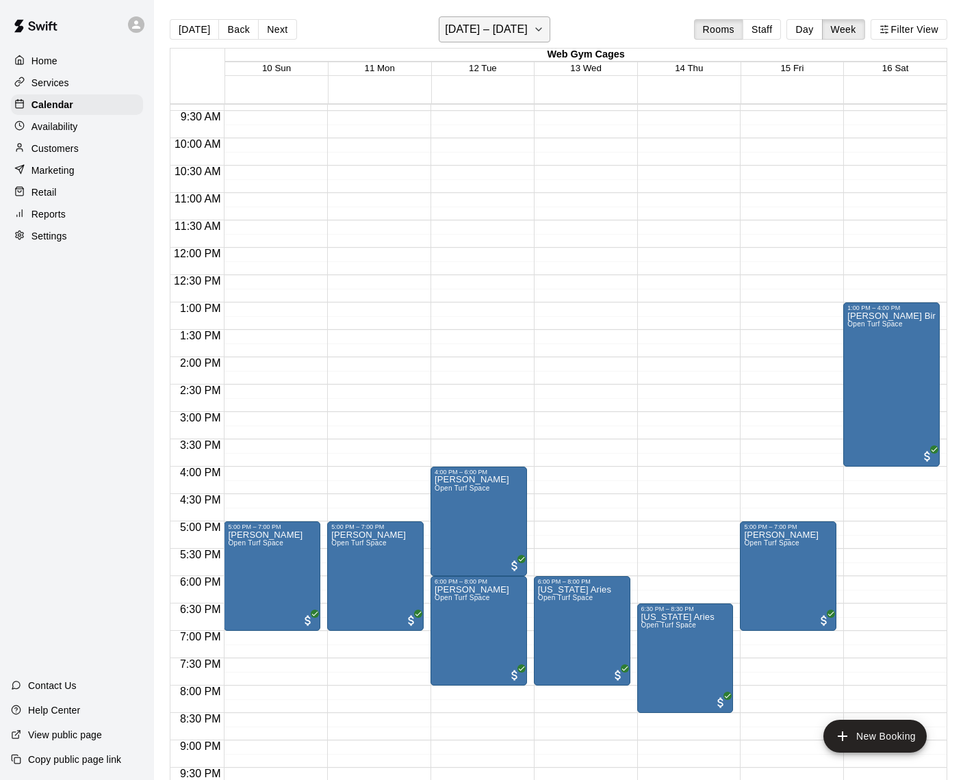
click at [522, 32] on button "[DATE] – [DATE]" at bounding box center [495, 29] width 112 height 26
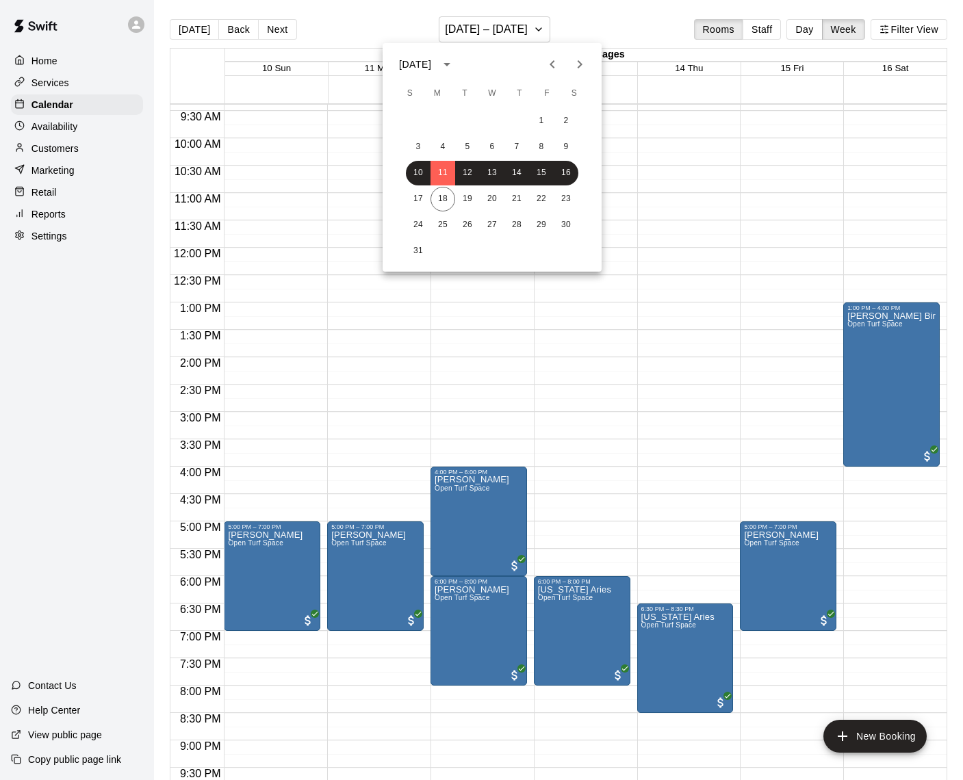
click at [555, 65] on icon "Previous month" at bounding box center [552, 64] width 16 height 16
click at [455, 68] on icon "calendar view is open, switch to year view" at bounding box center [447, 64] width 16 height 16
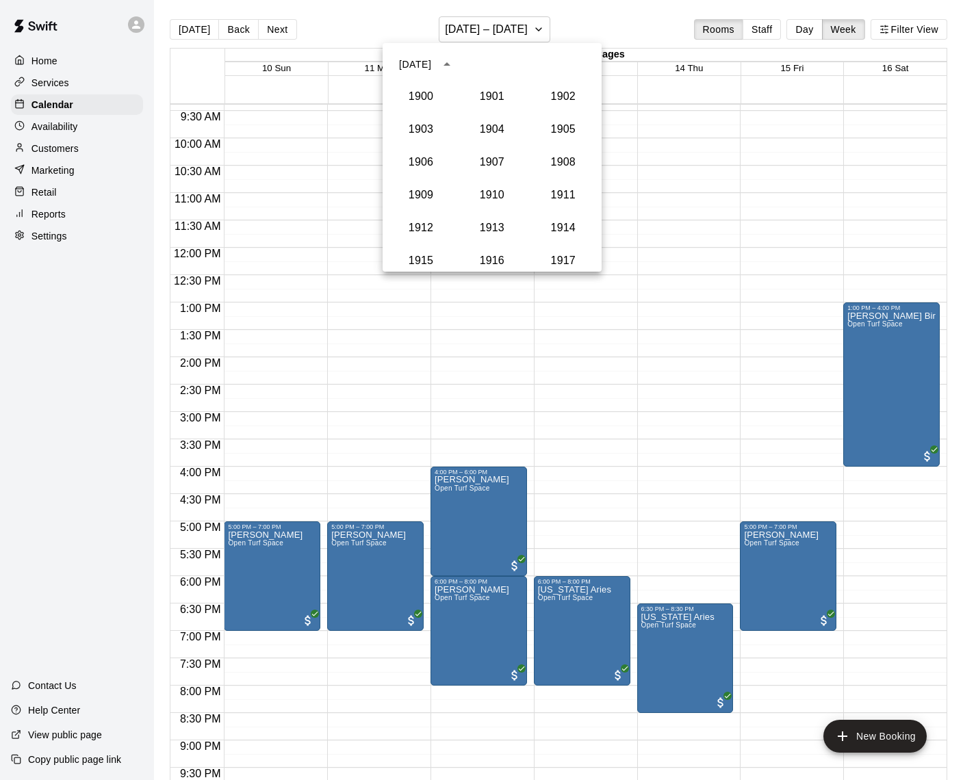
scroll to position [1267, 0]
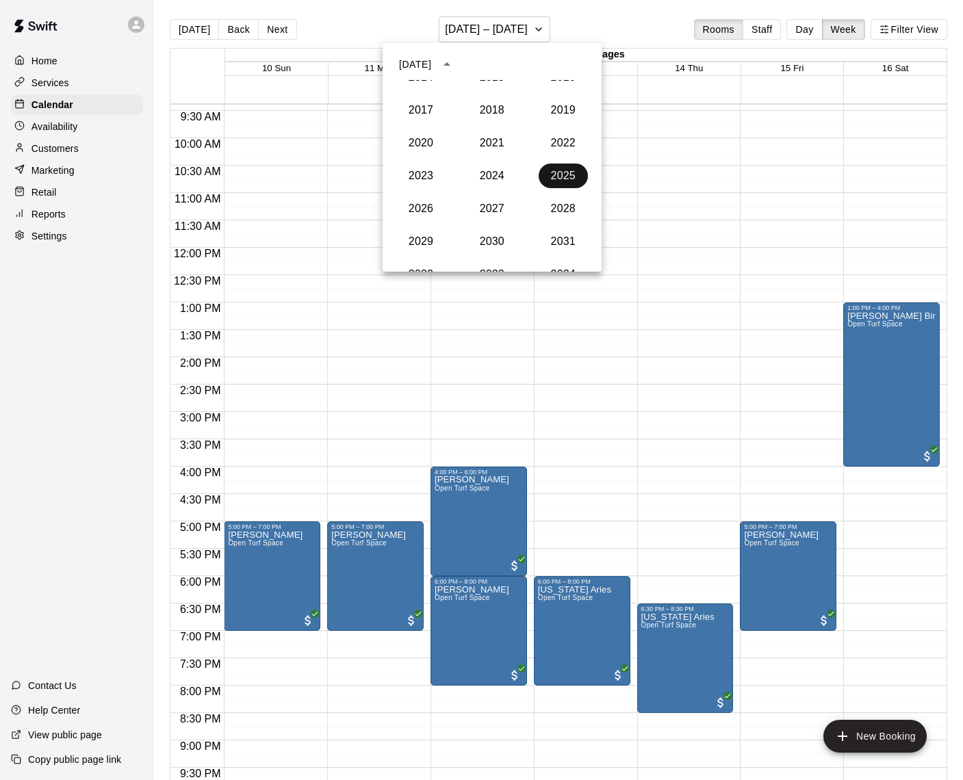
click at [571, 178] on button "2025" at bounding box center [562, 176] width 49 height 25
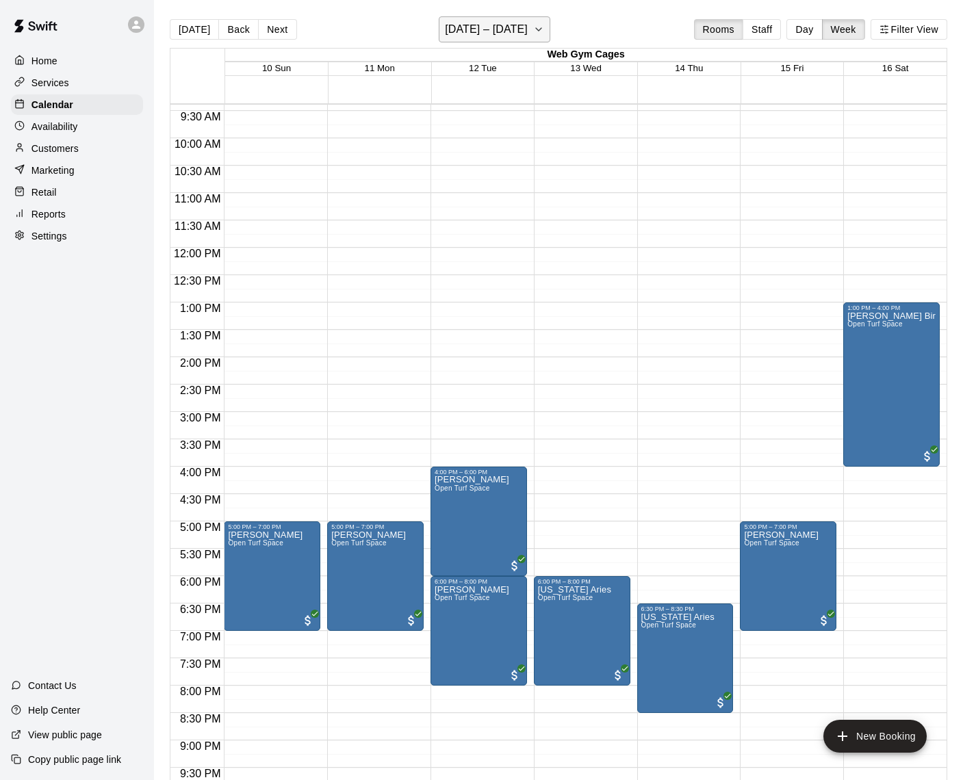
click at [515, 29] on h6 "[DATE] – [DATE]" at bounding box center [486, 29] width 83 height 19
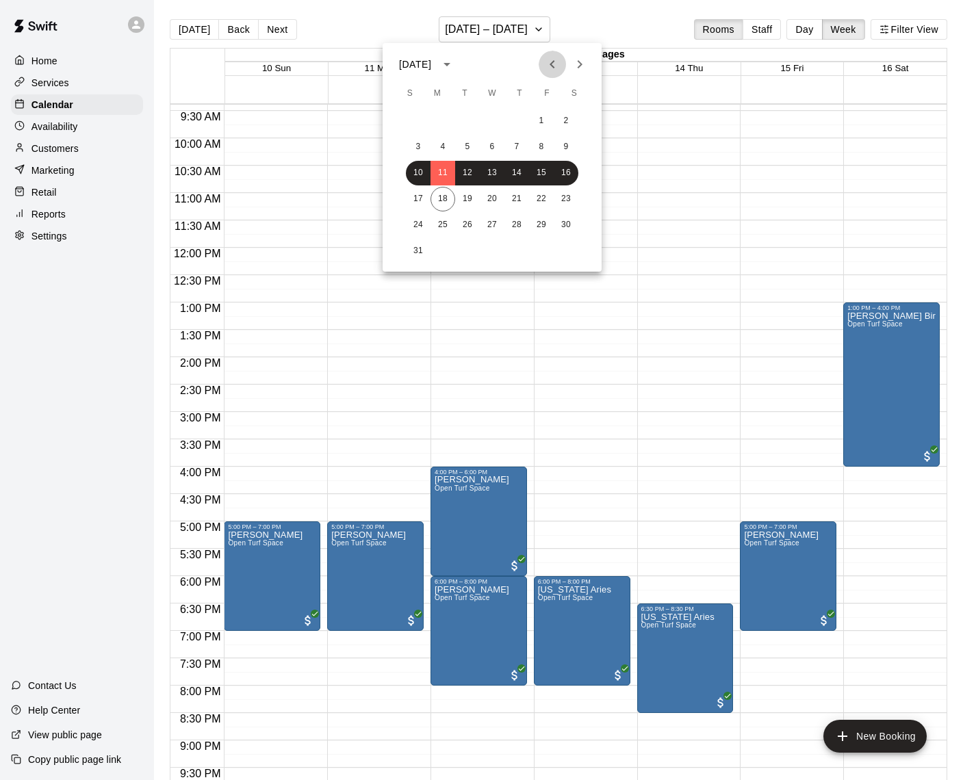
click at [551, 64] on icon "Previous month" at bounding box center [552, 64] width 16 height 16
click at [552, 64] on icon "Previous month" at bounding box center [552, 64] width 16 height 16
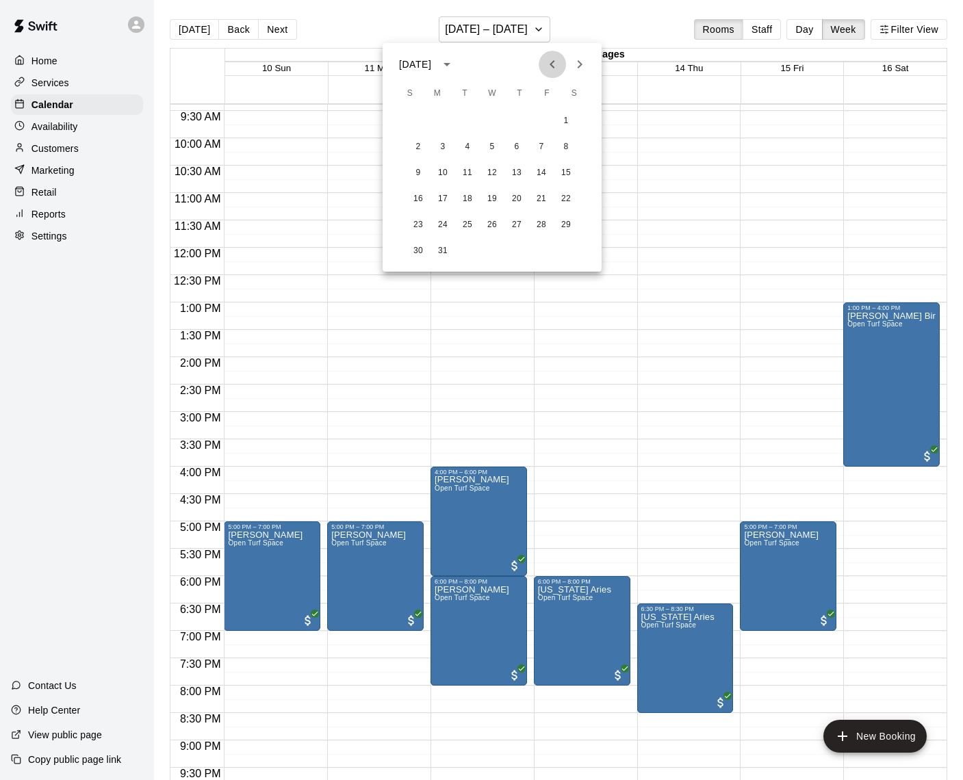
click at [552, 64] on icon "Previous month" at bounding box center [552, 64] width 16 height 16
click at [555, 68] on icon "Previous month" at bounding box center [552, 64] width 16 height 16
click at [496, 124] on button "1" at bounding box center [492, 121] width 25 height 25
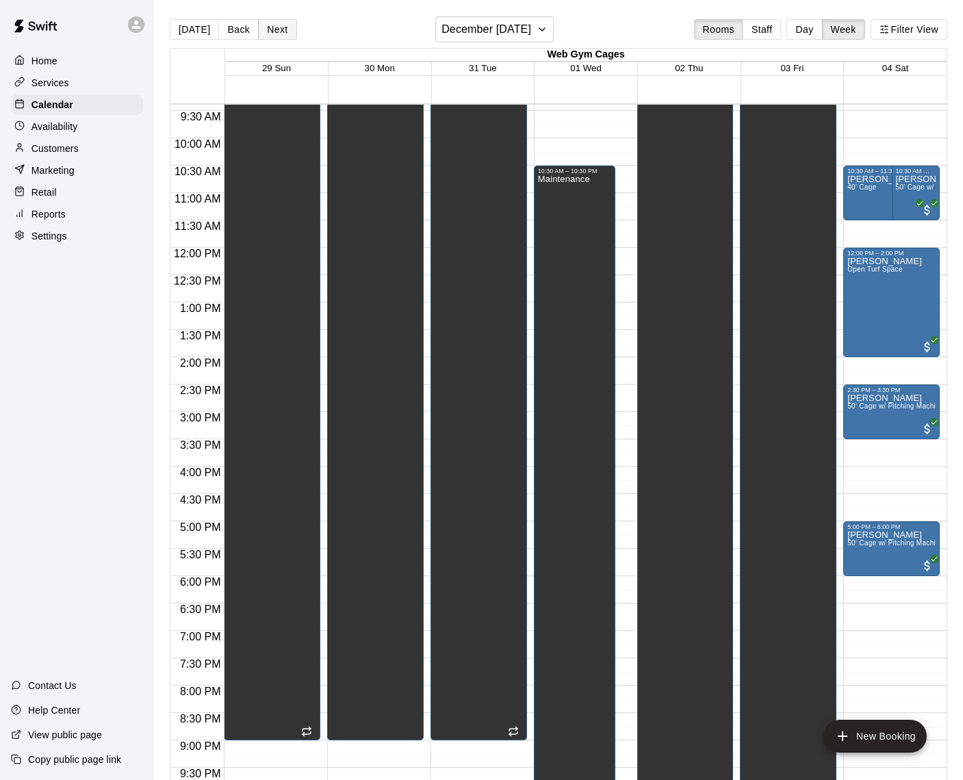
click at [269, 29] on button "Next" at bounding box center [277, 29] width 38 height 21
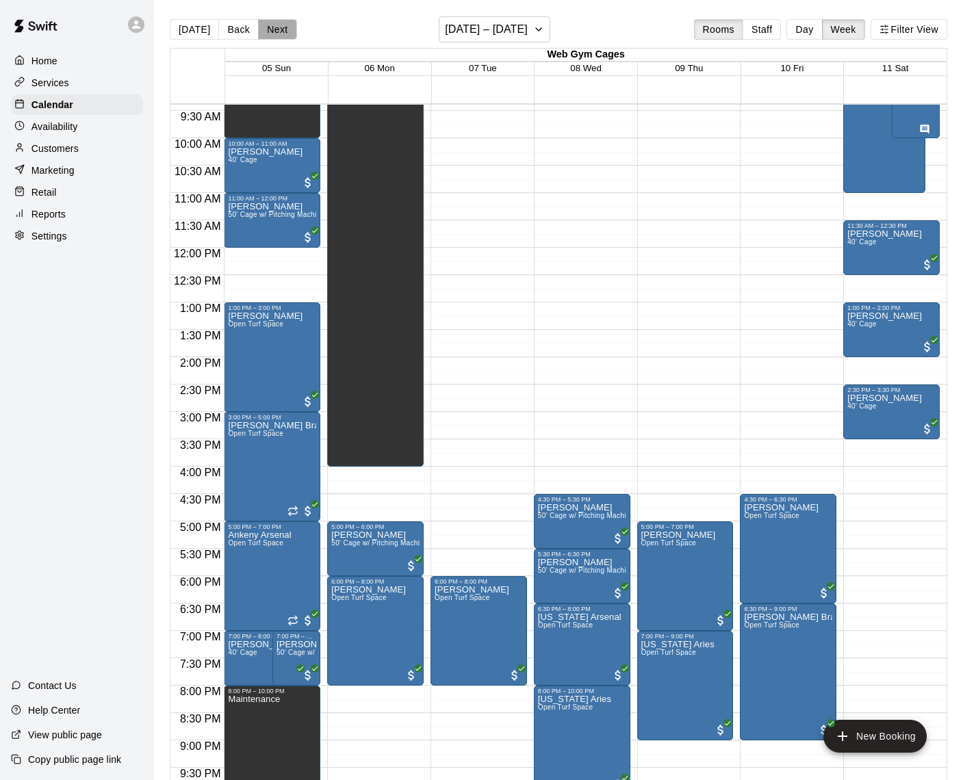
click at [275, 27] on button "Next" at bounding box center [277, 29] width 38 height 21
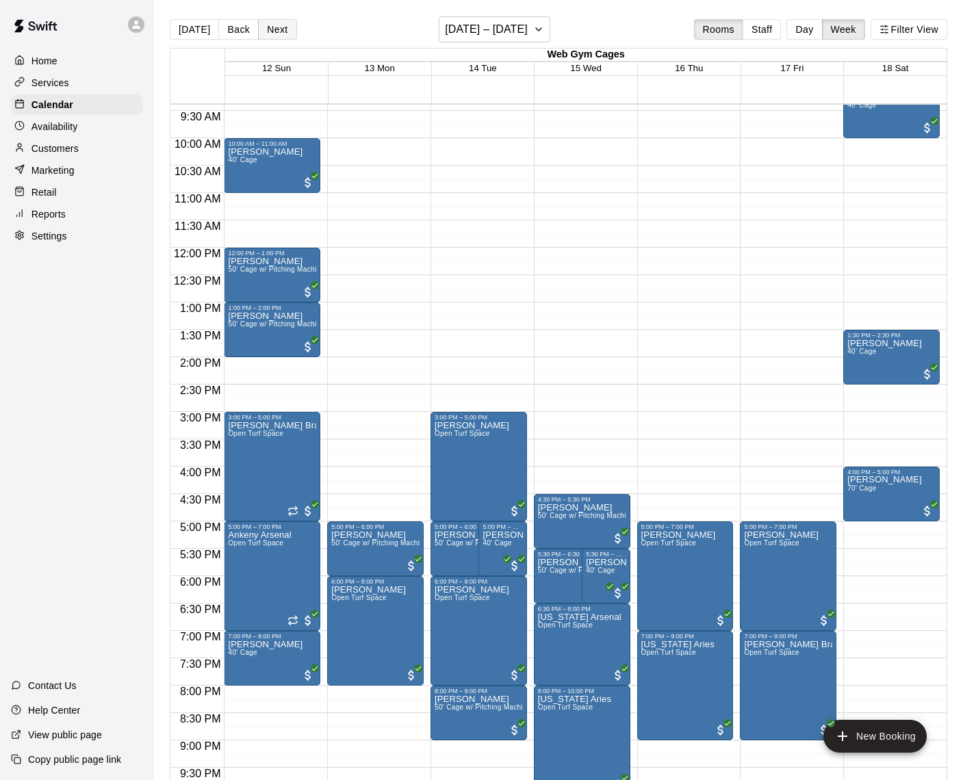
click at [275, 27] on button "Next" at bounding box center [277, 29] width 38 height 21
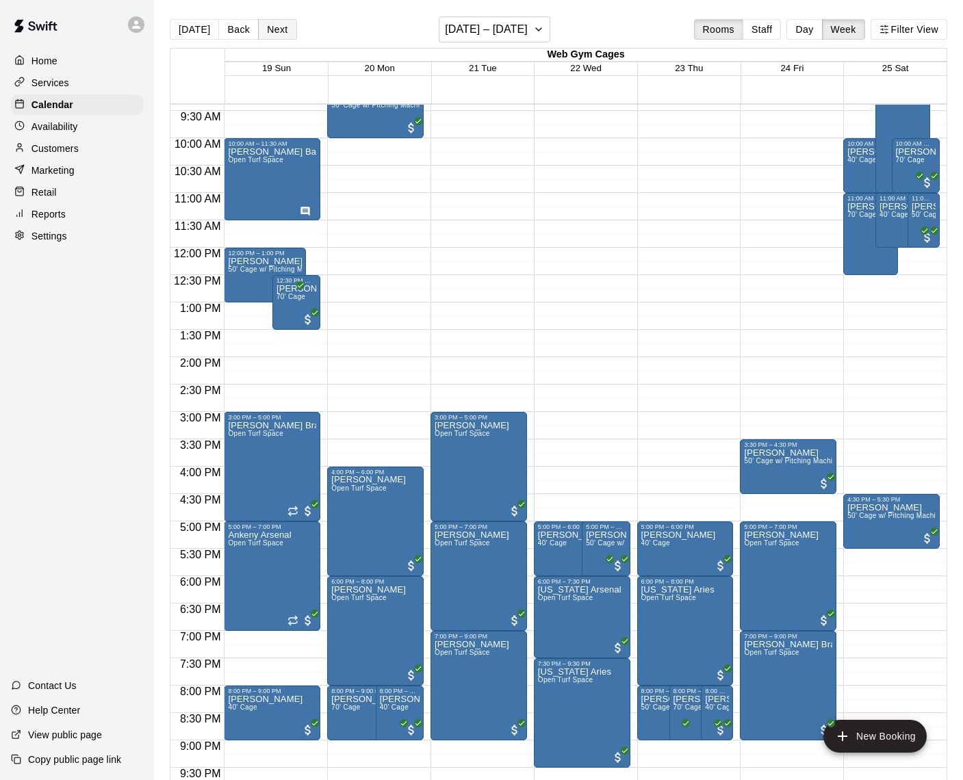
click at [275, 27] on button "Next" at bounding box center [277, 29] width 38 height 21
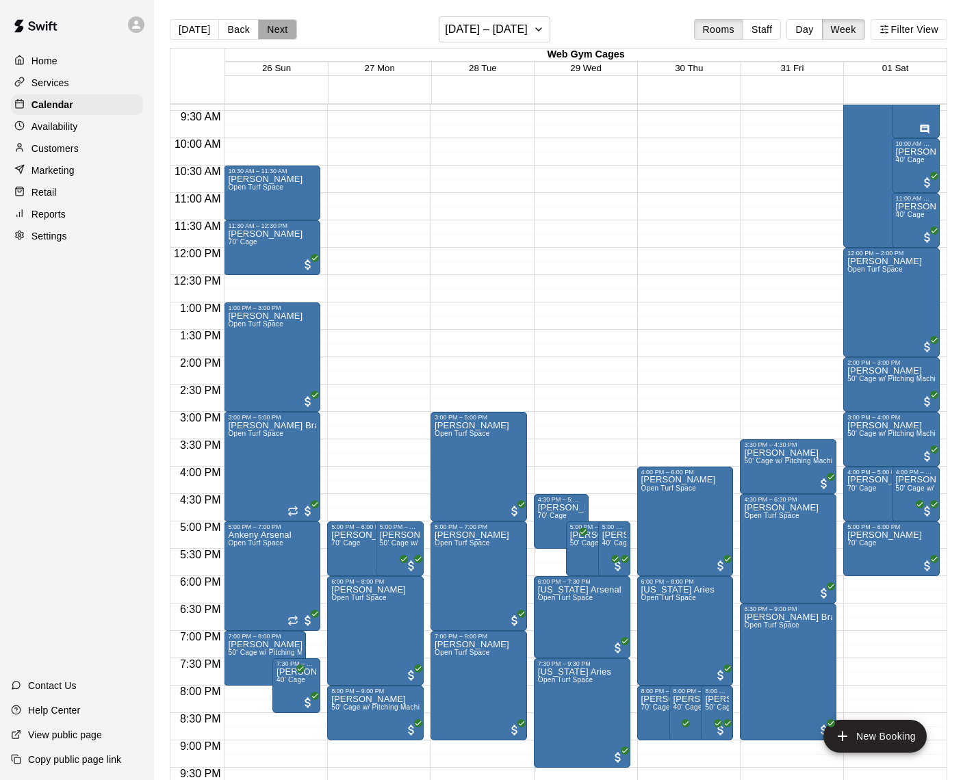
click at [285, 25] on button "Next" at bounding box center [277, 29] width 38 height 21
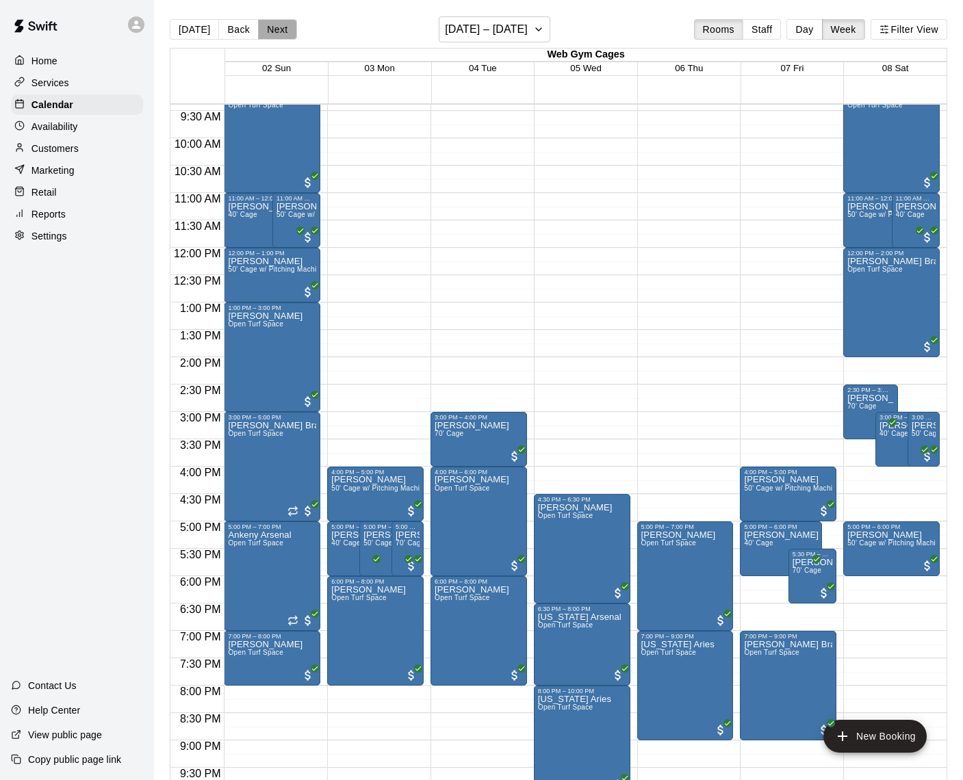
click at [282, 26] on button "Next" at bounding box center [277, 29] width 38 height 21
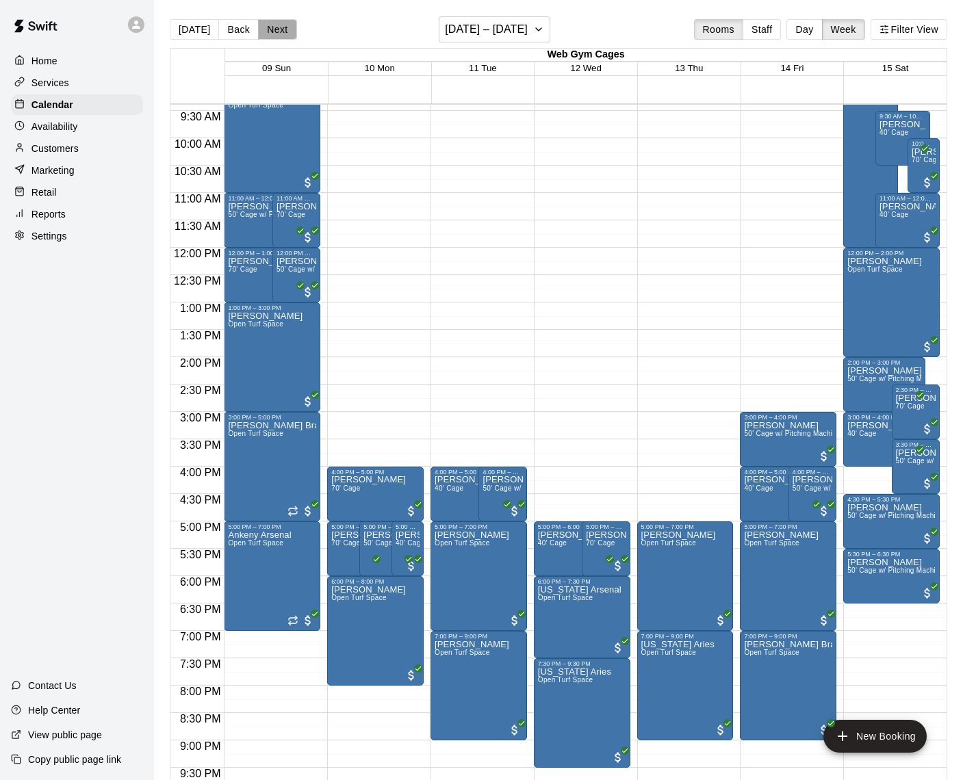
click at [282, 26] on button "Next" at bounding box center [277, 29] width 38 height 21
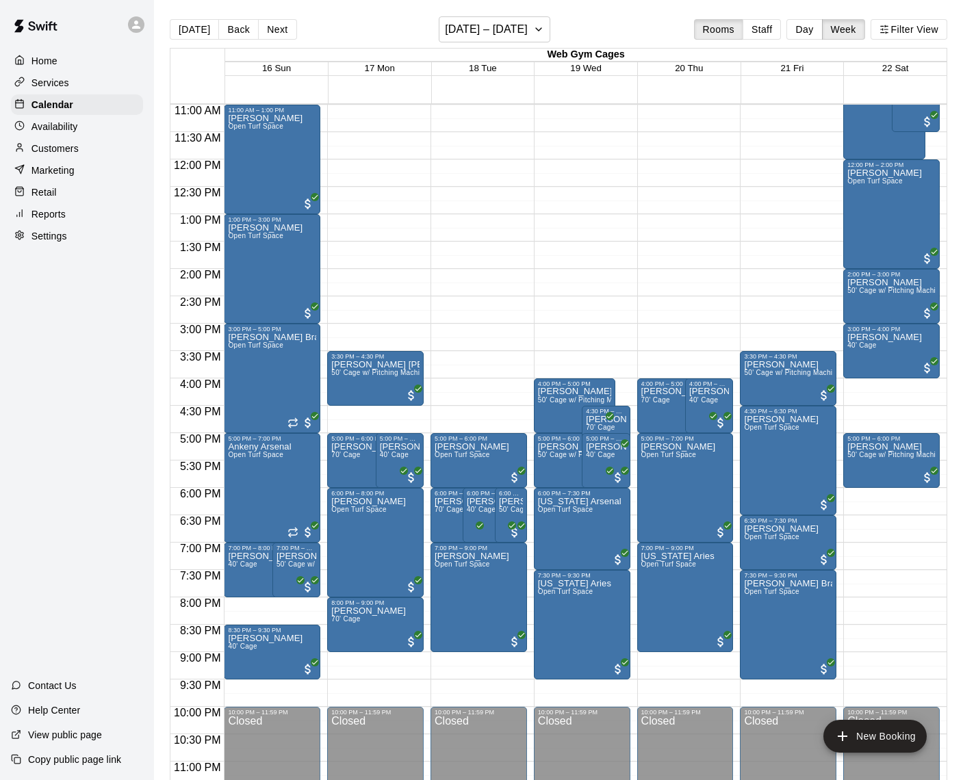
scroll to position [623, 0]
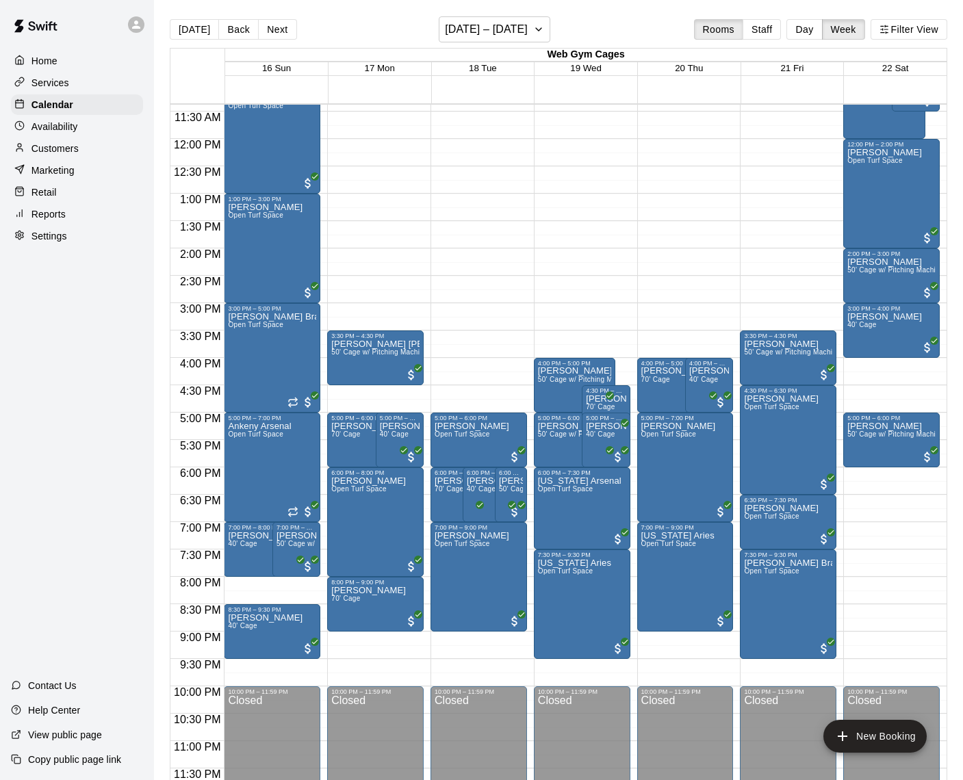
click at [41, 81] on p "Services" at bounding box center [50, 83] width 38 height 14
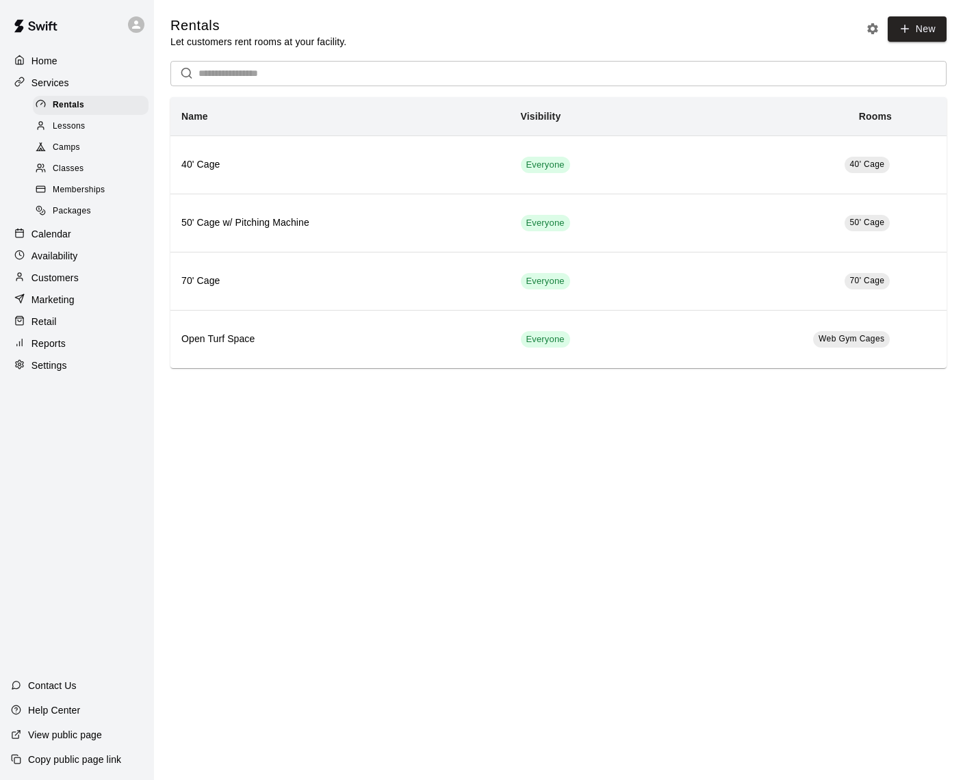
click at [75, 211] on span "Packages" at bounding box center [72, 212] width 38 height 14
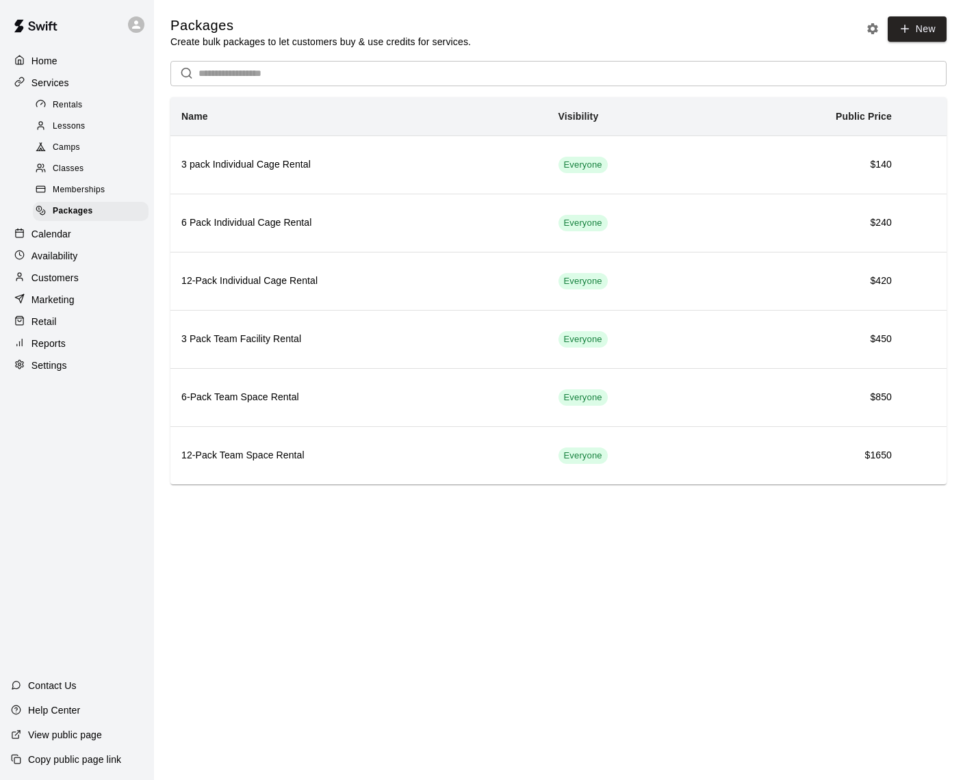
click at [75, 186] on span "Memberships" at bounding box center [79, 190] width 52 height 14
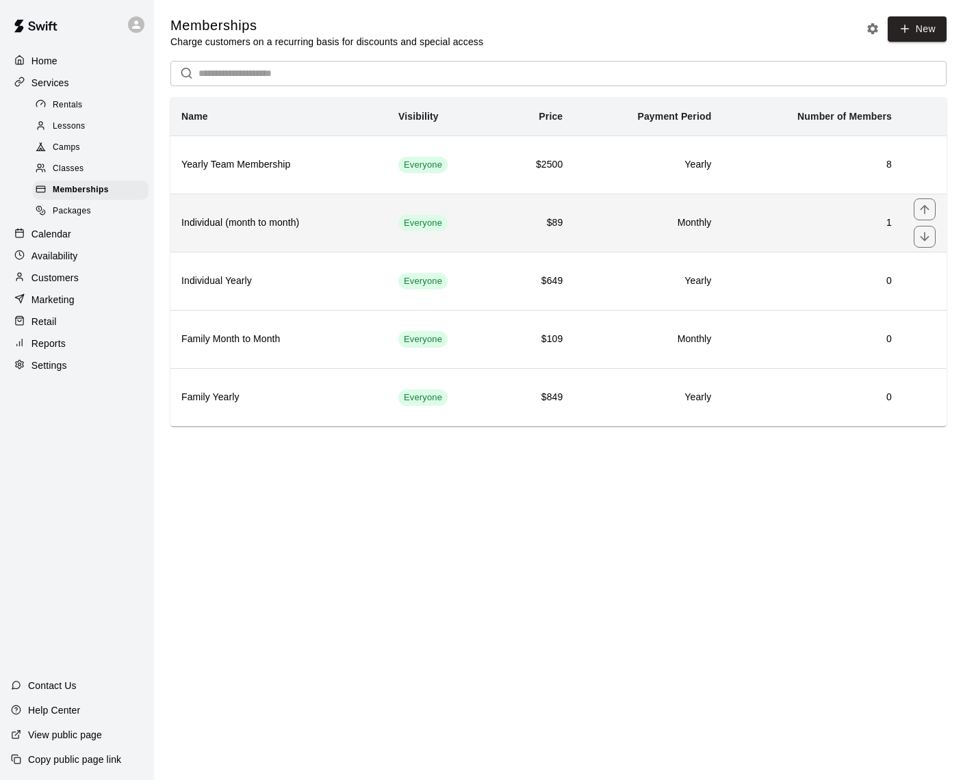
click at [758, 223] on h6 "1" at bounding box center [812, 222] width 159 height 15
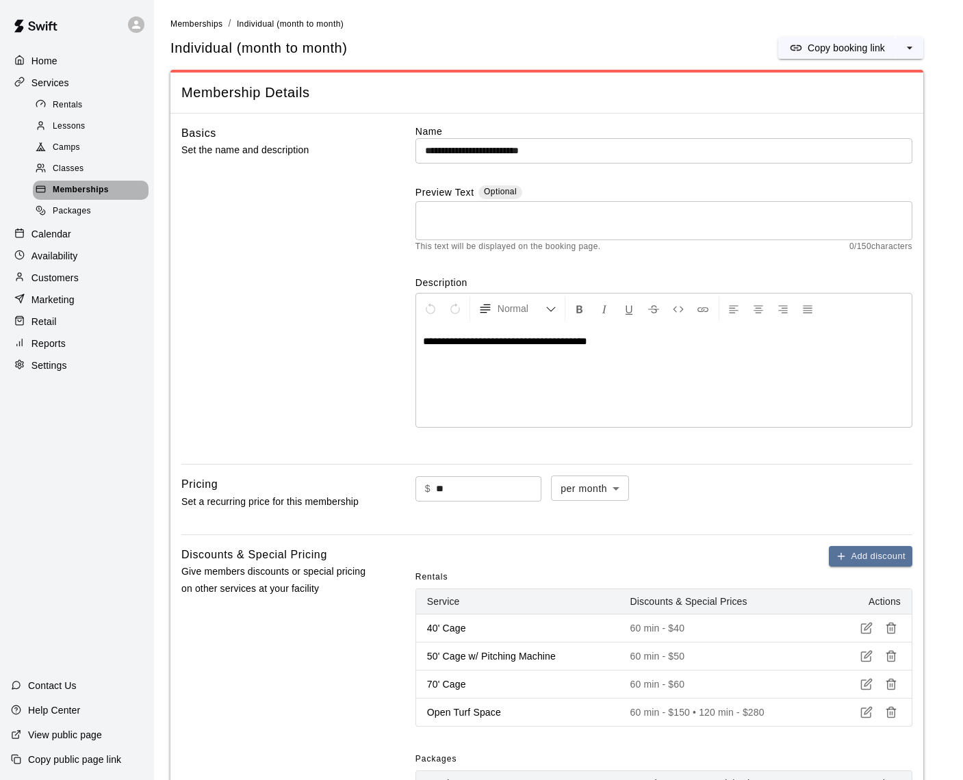
click at [77, 185] on span "Memberships" at bounding box center [81, 190] width 56 height 14
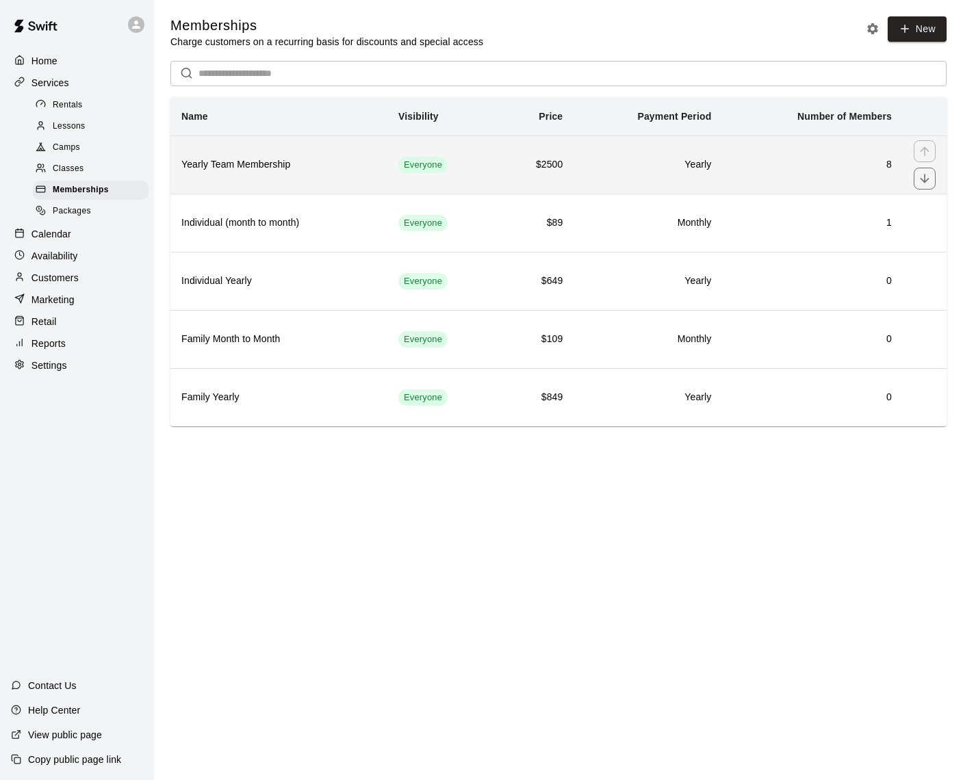
click at [731, 161] on td "8" at bounding box center [812, 164] width 181 height 58
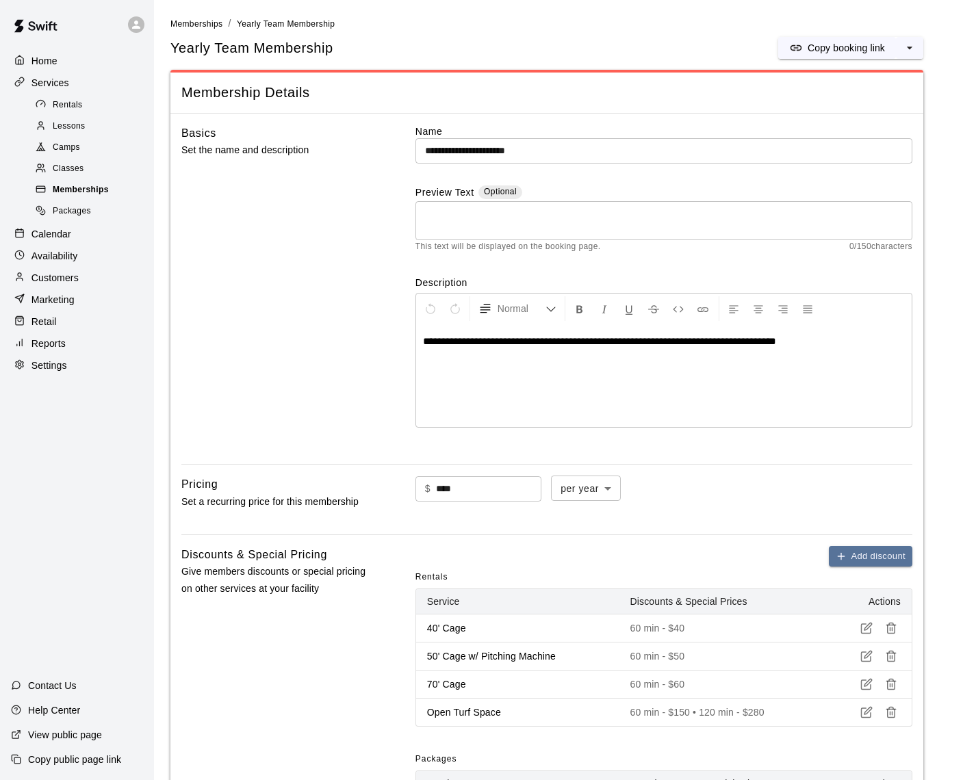
click at [72, 185] on span "Memberships" at bounding box center [81, 190] width 56 height 14
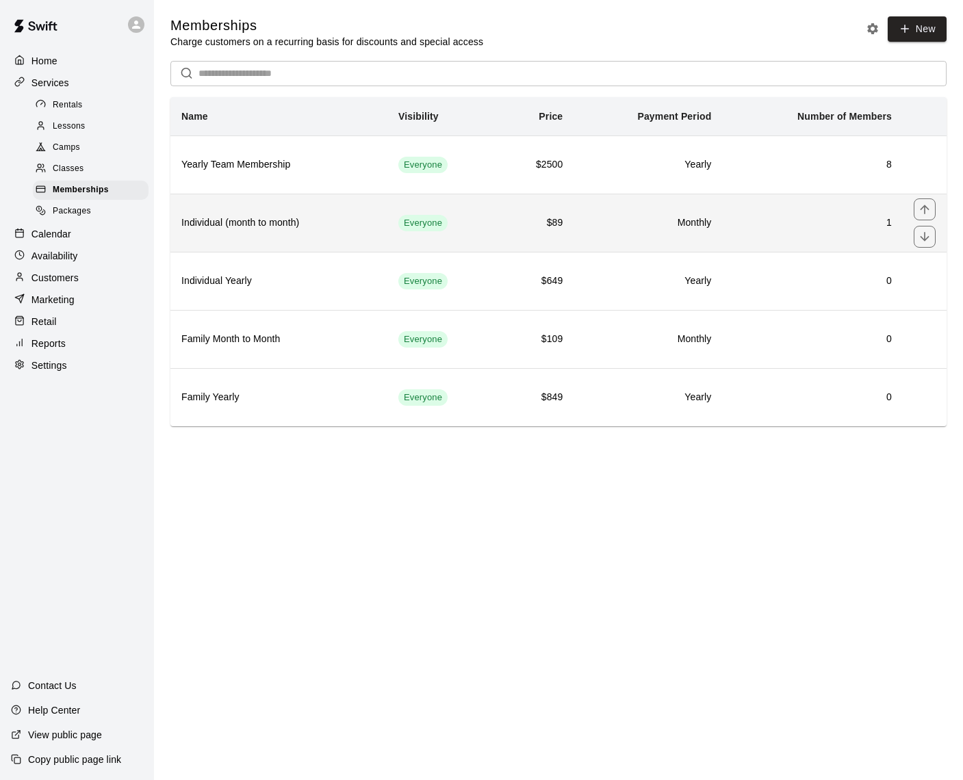
scroll to position [0, 1]
click at [329, 231] on th "Individual (month to month)" at bounding box center [278, 223] width 217 height 58
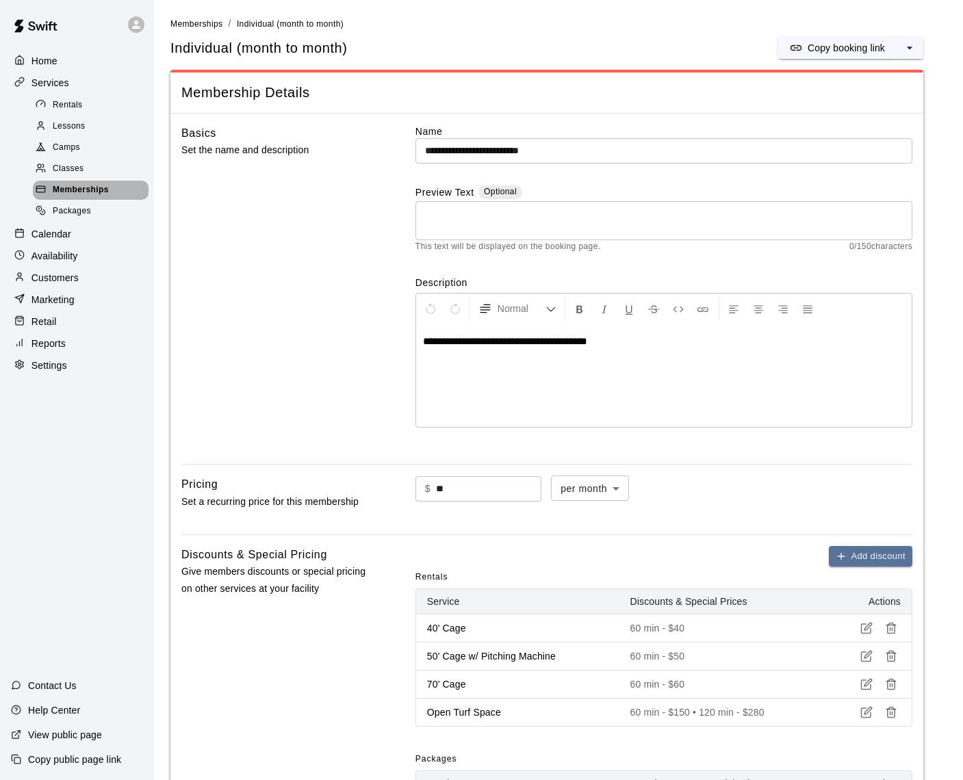
click at [68, 183] on span "Memberships" at bounding box center [81, 190] width 56 height 14
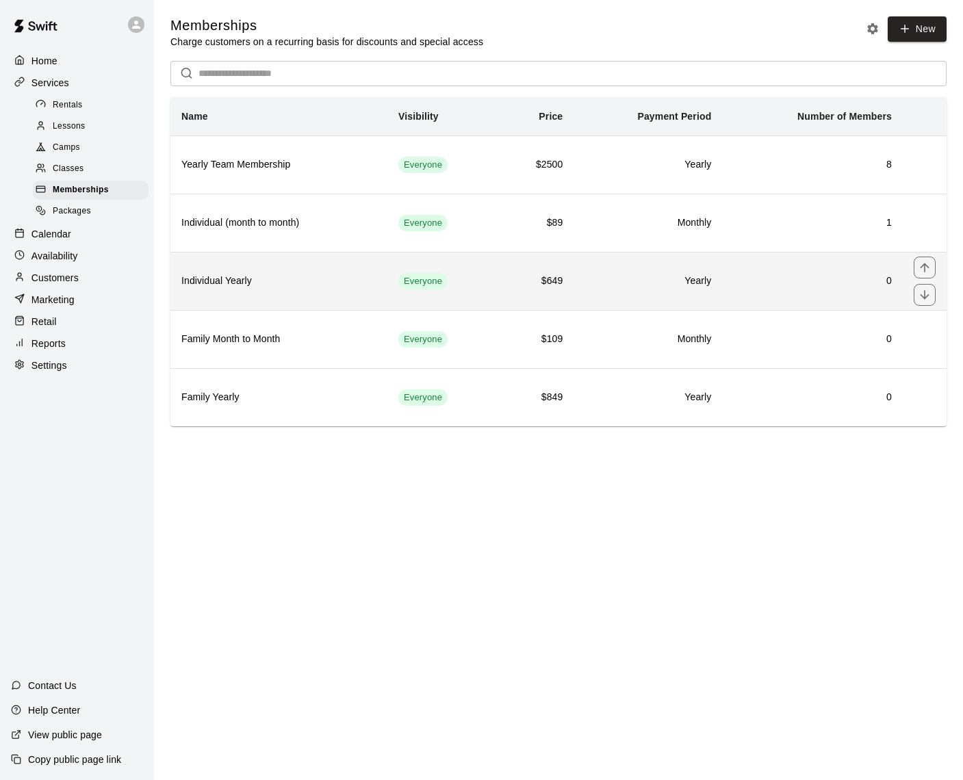
click at [307, 276] on h6 "Individual Yearly" at bounding box center [278, 281] width 195 height 15
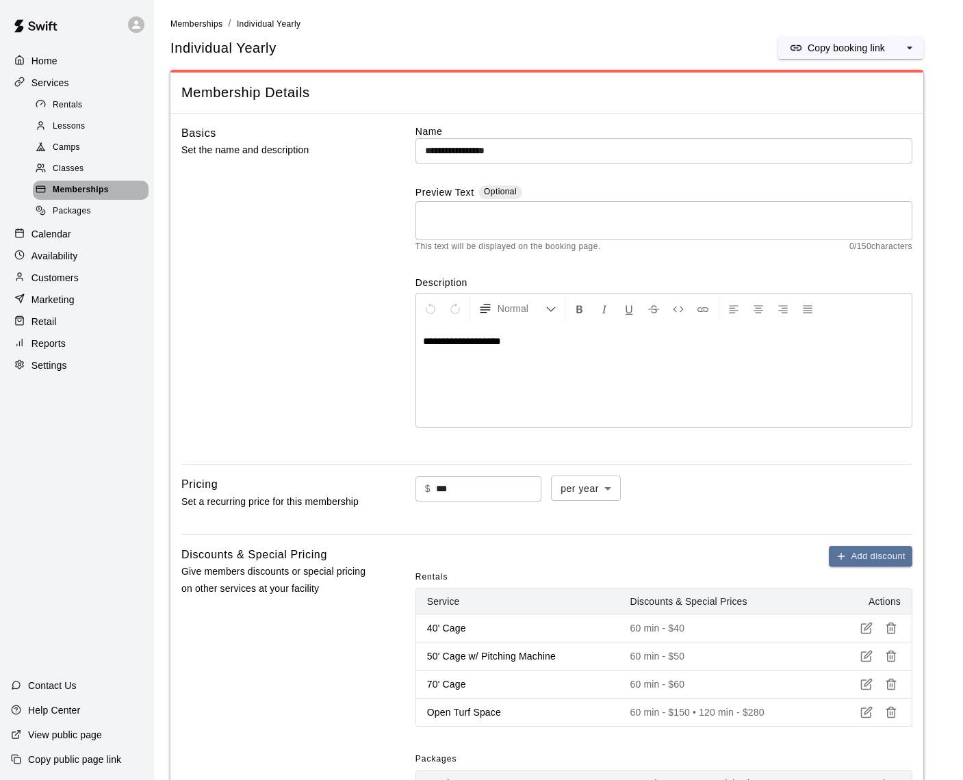
click at [70, 186] on span "Memberships" at bounding box center [81, 190] width 56 height 14
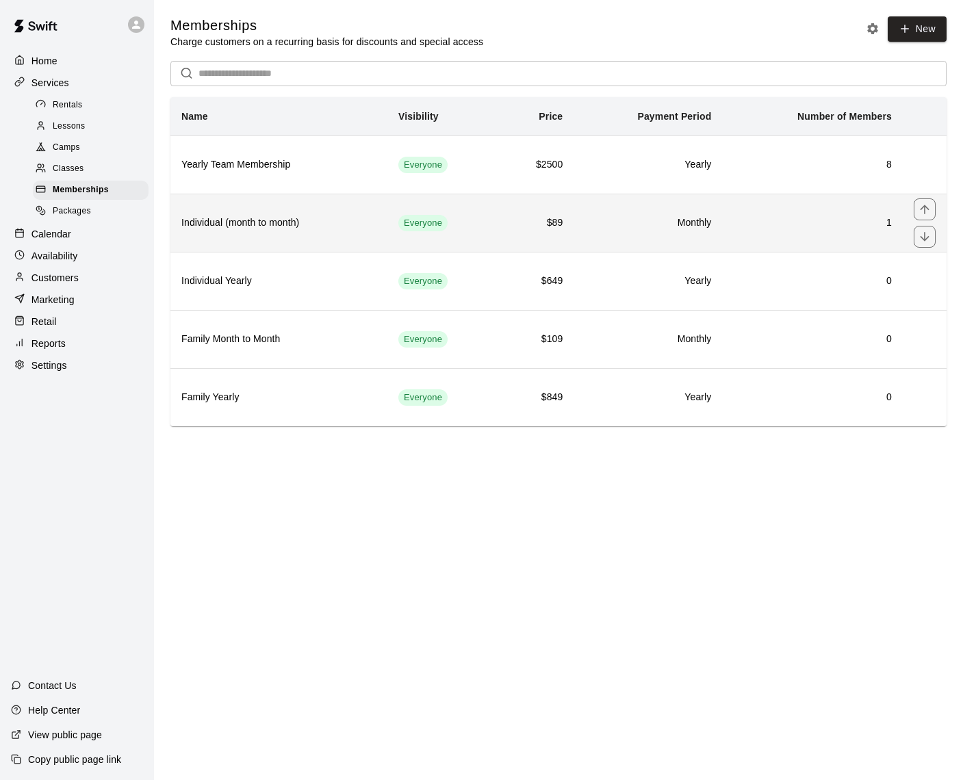
click at [306, 225] on h6 "Individual (month to month)" at bounding box center [278, 222] width 195 height 15
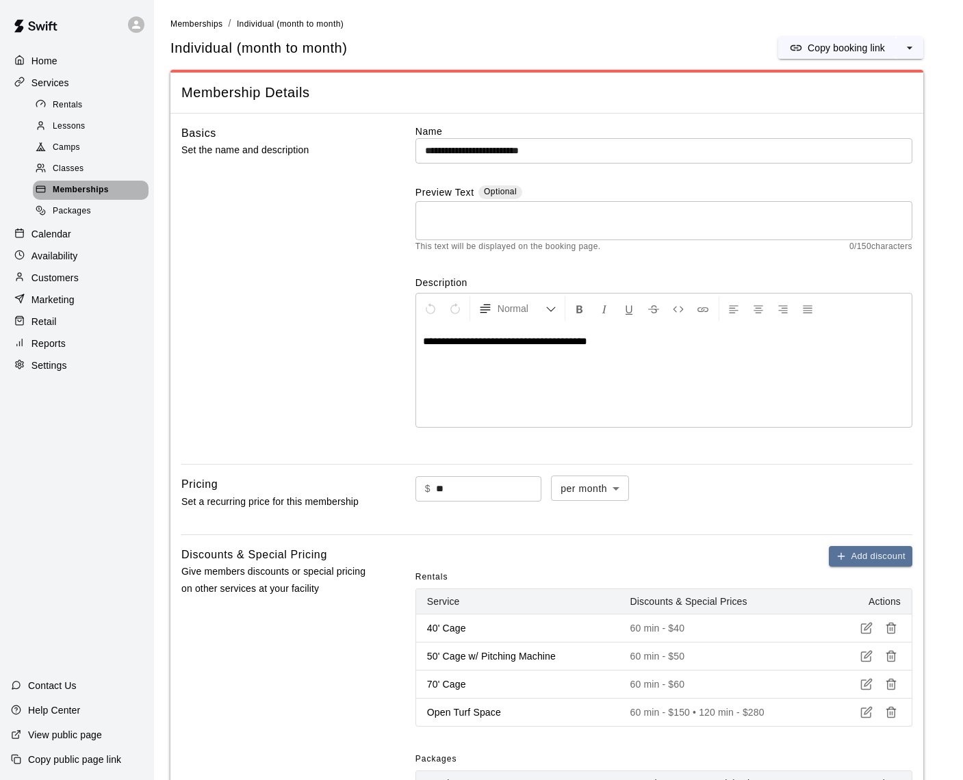
click at [67, 183] on span "Memberships" at bounding box center [81, 190] width 56 height 14
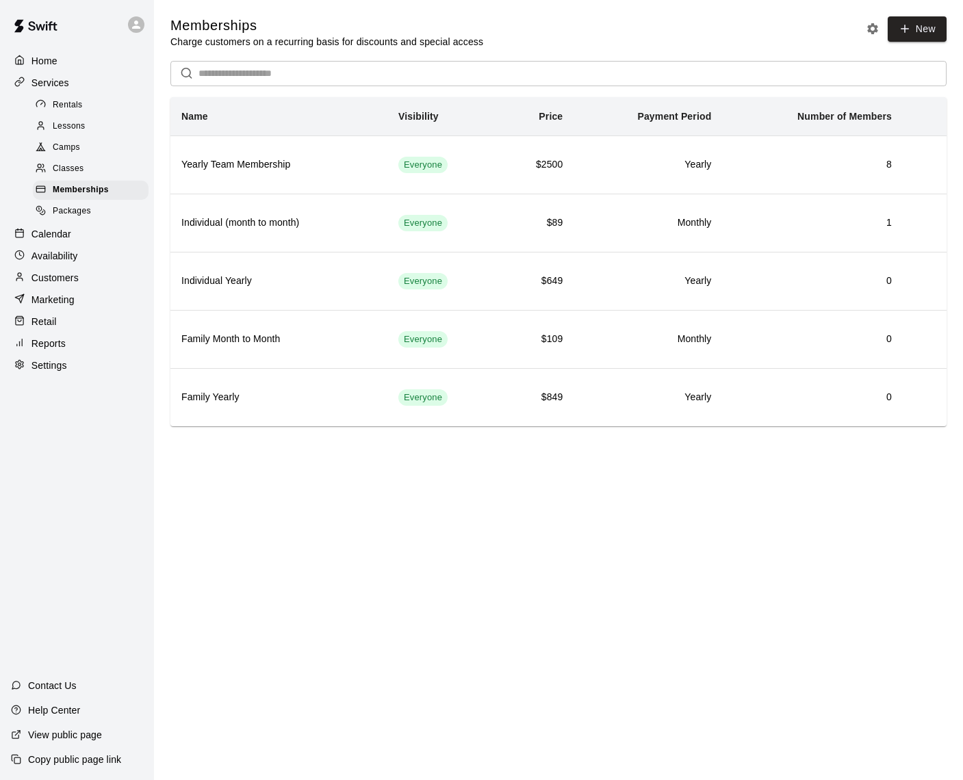
click at [62, 227] on p "Calendar" at bounding box center [51, 234] width 40 height 14
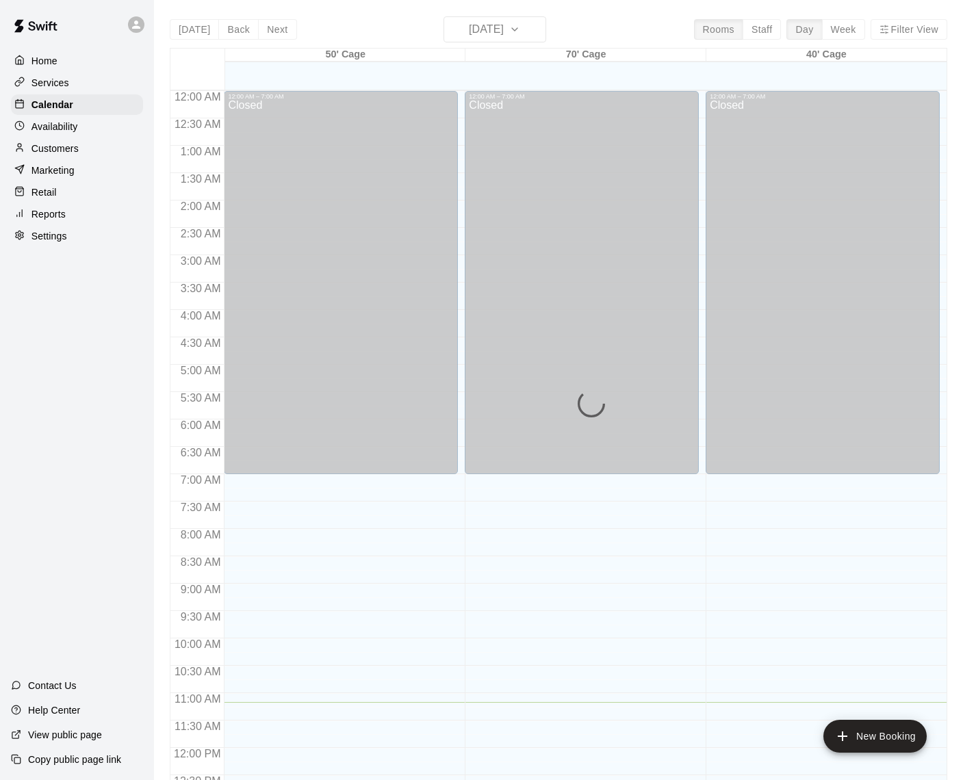
scroll to position [568, 0]
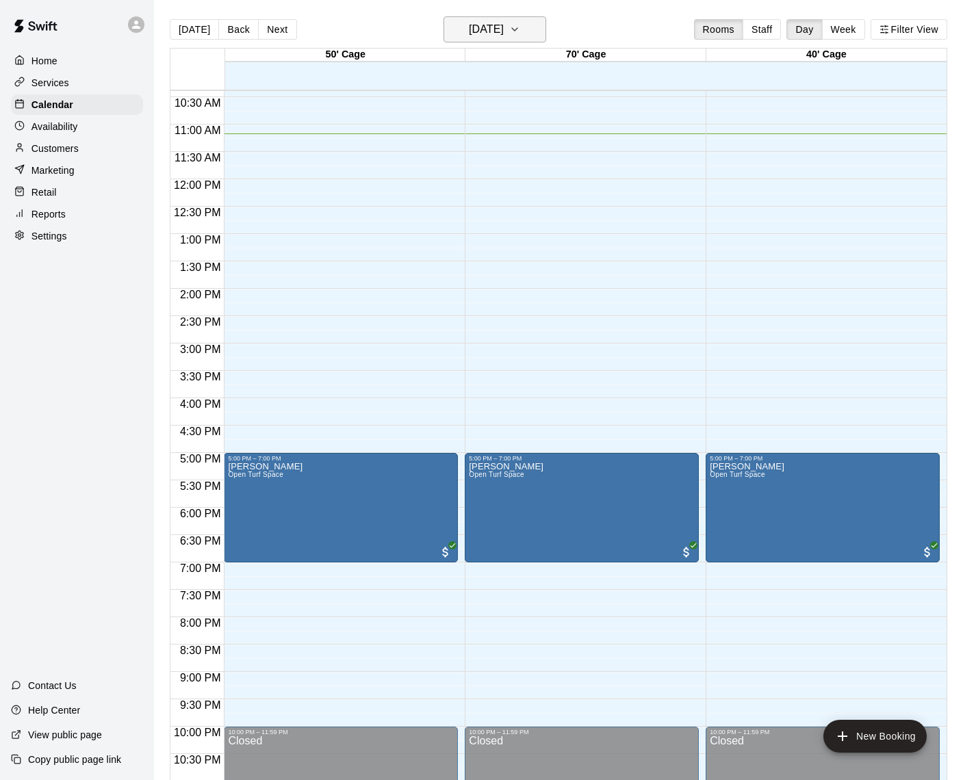
click at [520, 27] on icon "button" at bounding box center [514, 29] width 11 height 16
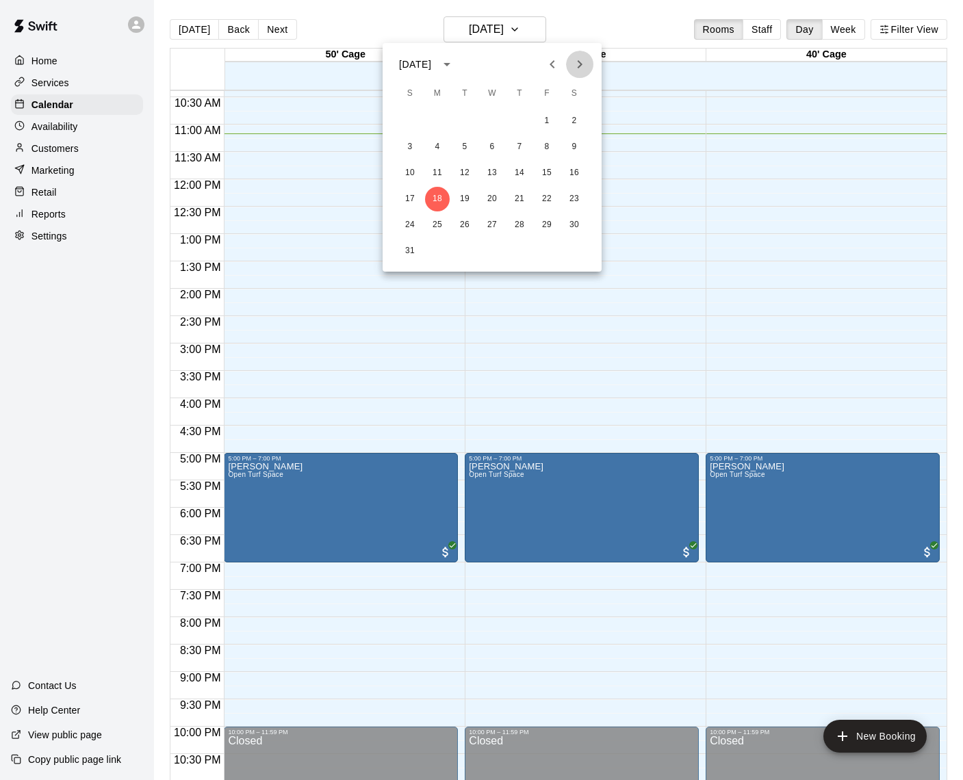
click at [582, 63] on icon "Next month" at bounding box center [579, 64] width 16 height 16
click at [575, 120] on button "1" at bounding box center [574, 121] width 25 height 25
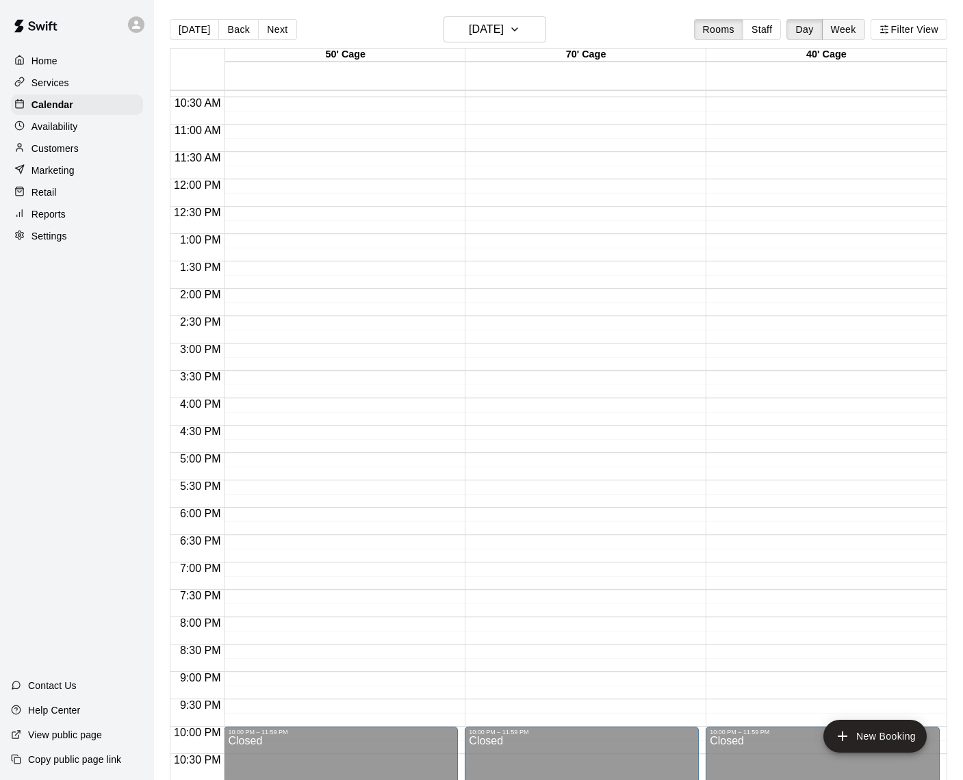
click at [849, 31] on button "Week" at bounding box center [843, 29] width 43 height 21
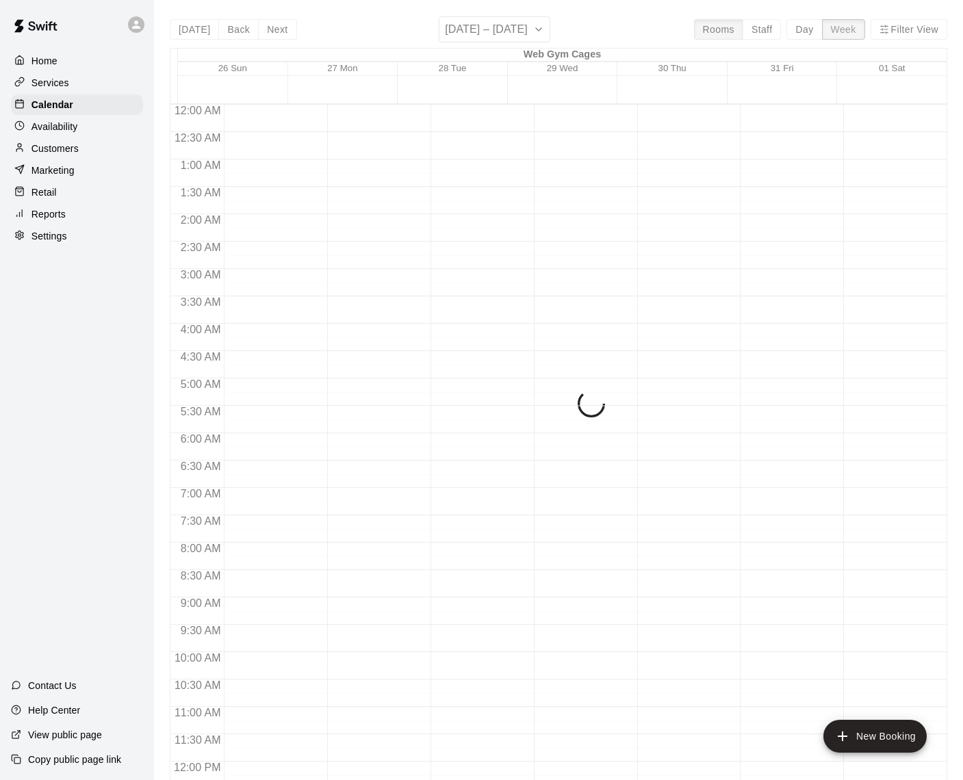
scroll to position [612, 0]
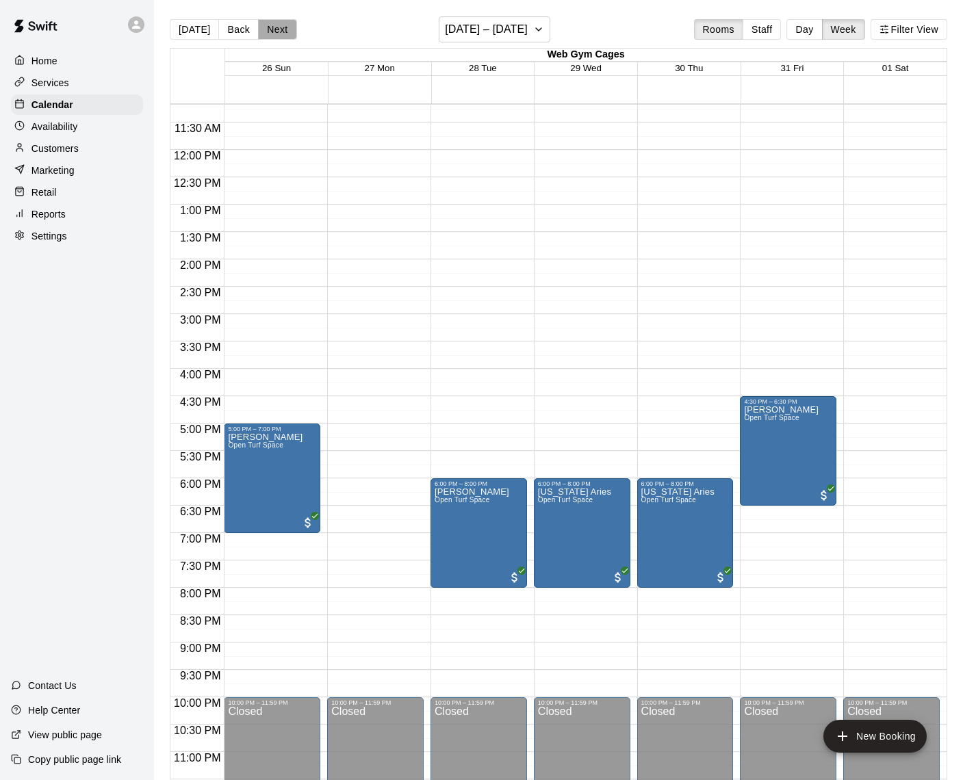
click at [274, 26] on button "Next" at bounding box center [277, 29] width 38 height 21
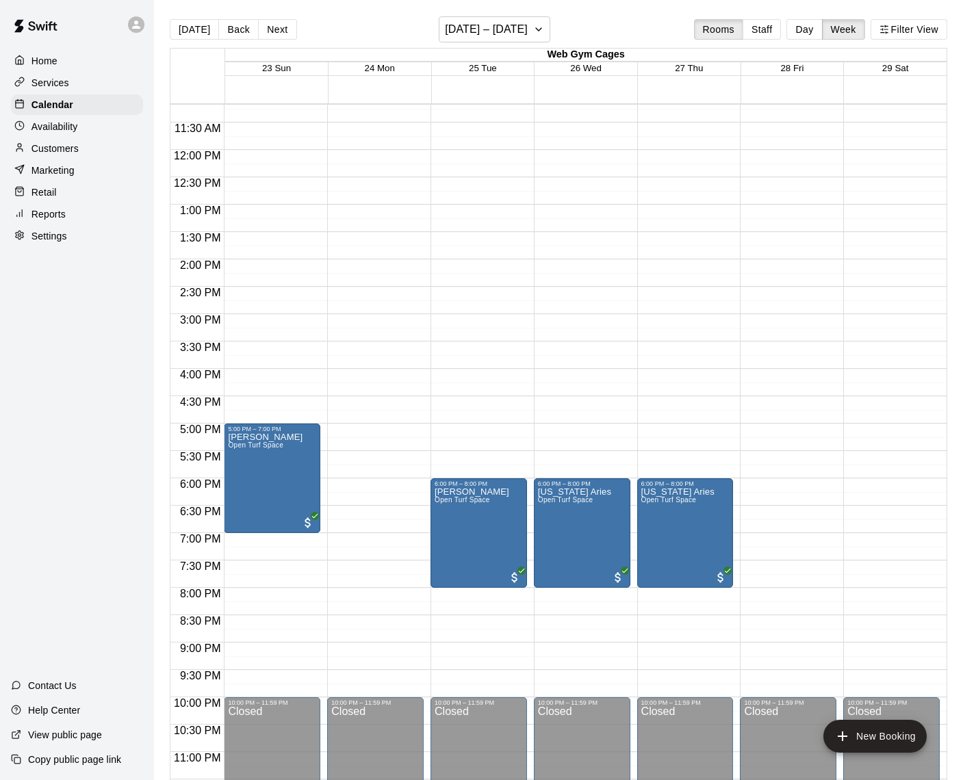
click at [274, 26] on button "Next" at bounding box center [277, 29] width 38 height 21
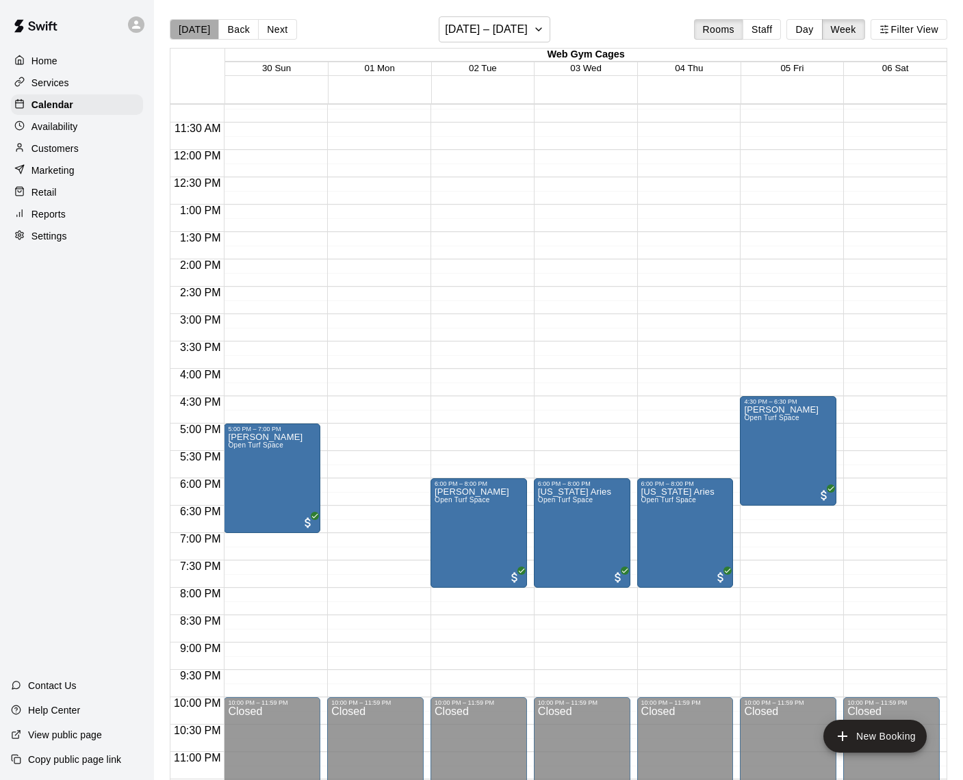
click at [204, 30] on button "[DATE]" at bounding box center [194, 29] width 49 height 21
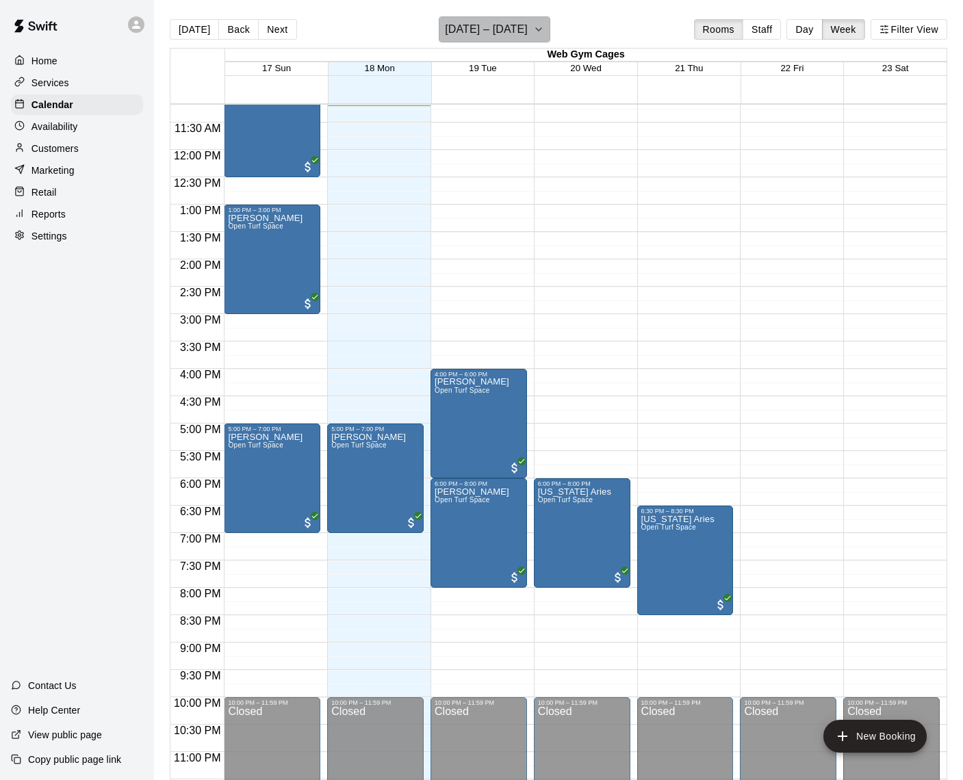
click at [533, 27] on icon "button" at bounding box center [538, 29] width 11 height 16
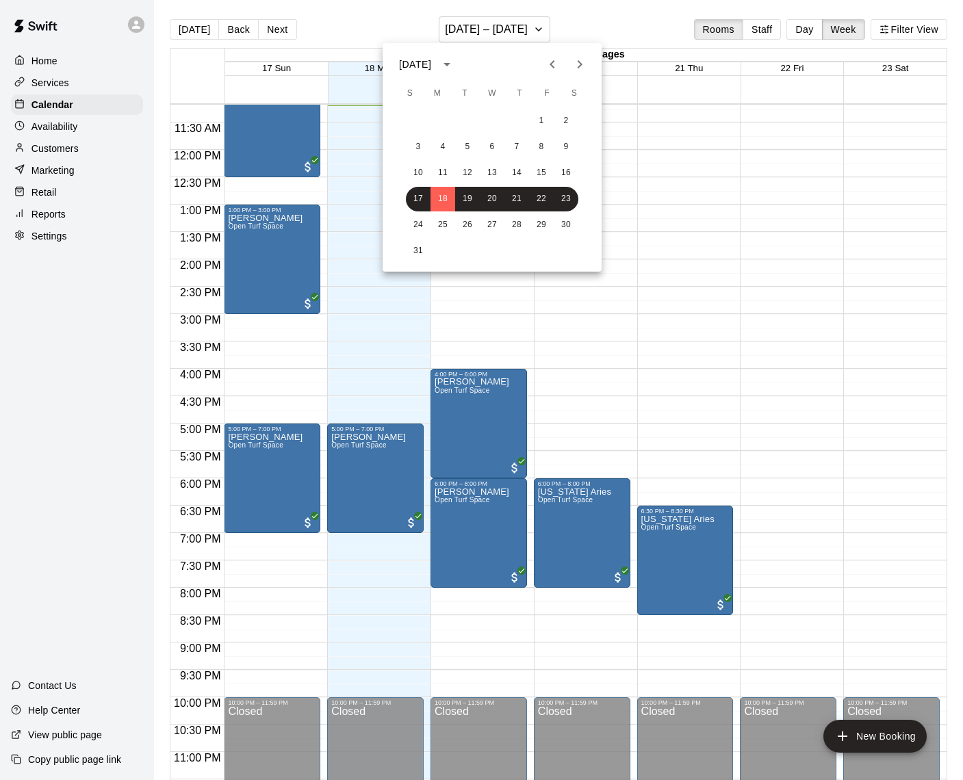
click at [575, 66] on icon "Next month" at bounding box center [579, 64] width 16 height 16
click at [576, 66] on icon "Next month" at bounding box center [579, 64] width 16 height 16
click at [542, 196] on button "21" at bounding box center [541, 199] width 25 height 25
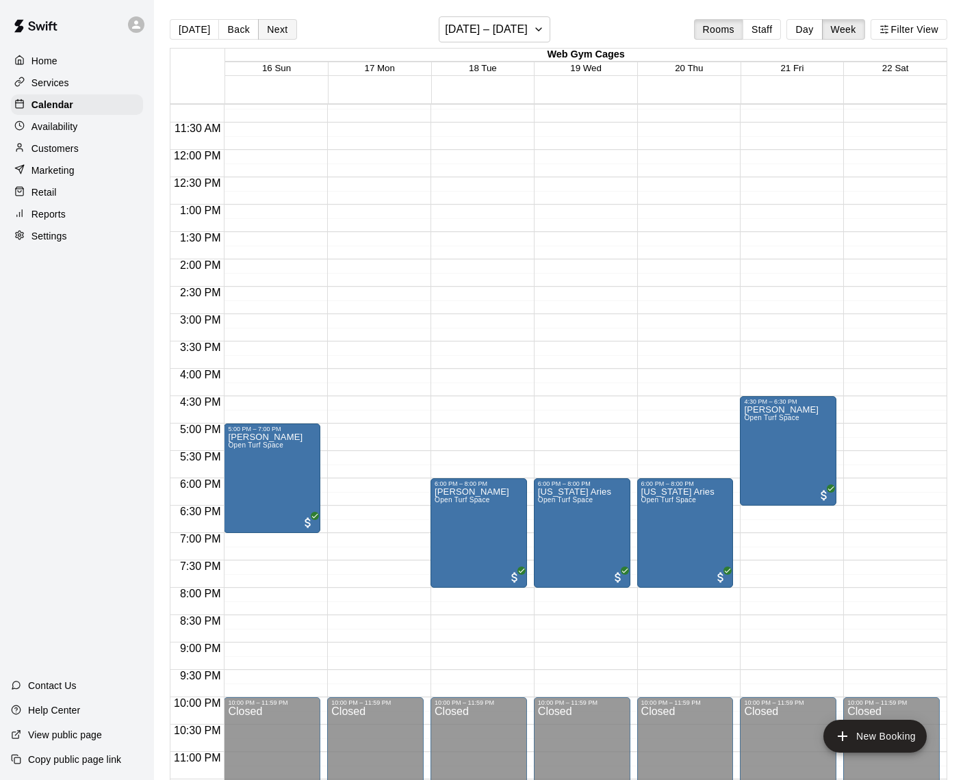
click at [278, 29] on button "Next" at bounding box center [277, 29] width 38 height 21
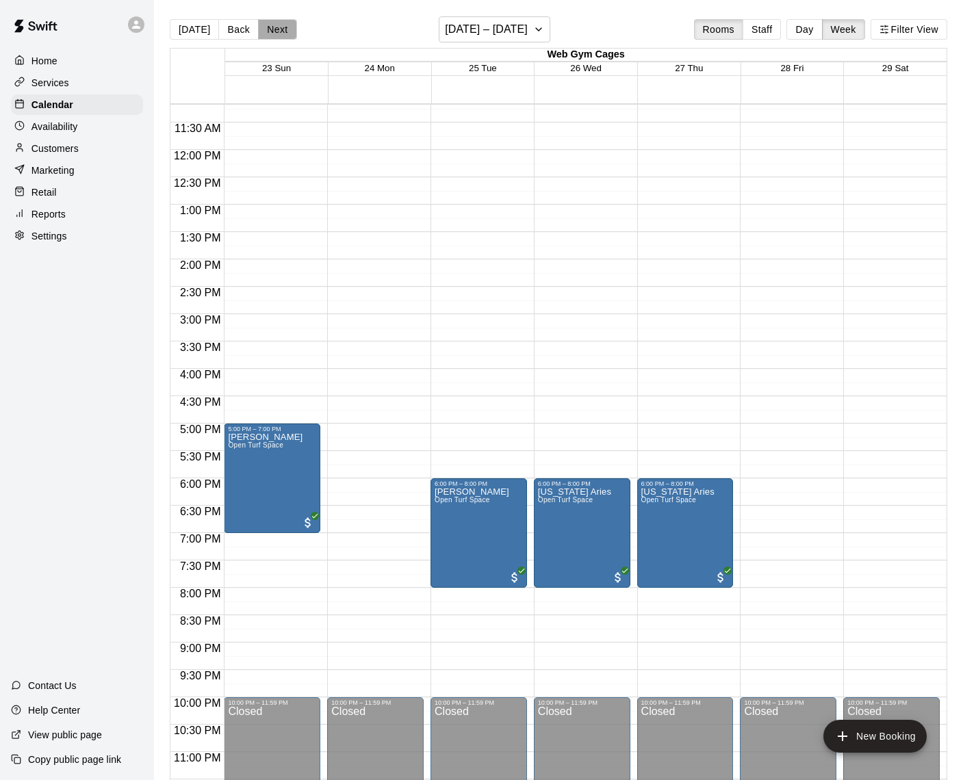
click at [278, 29] on button "Next" at bounding box center [277, 29] width 38 height 21
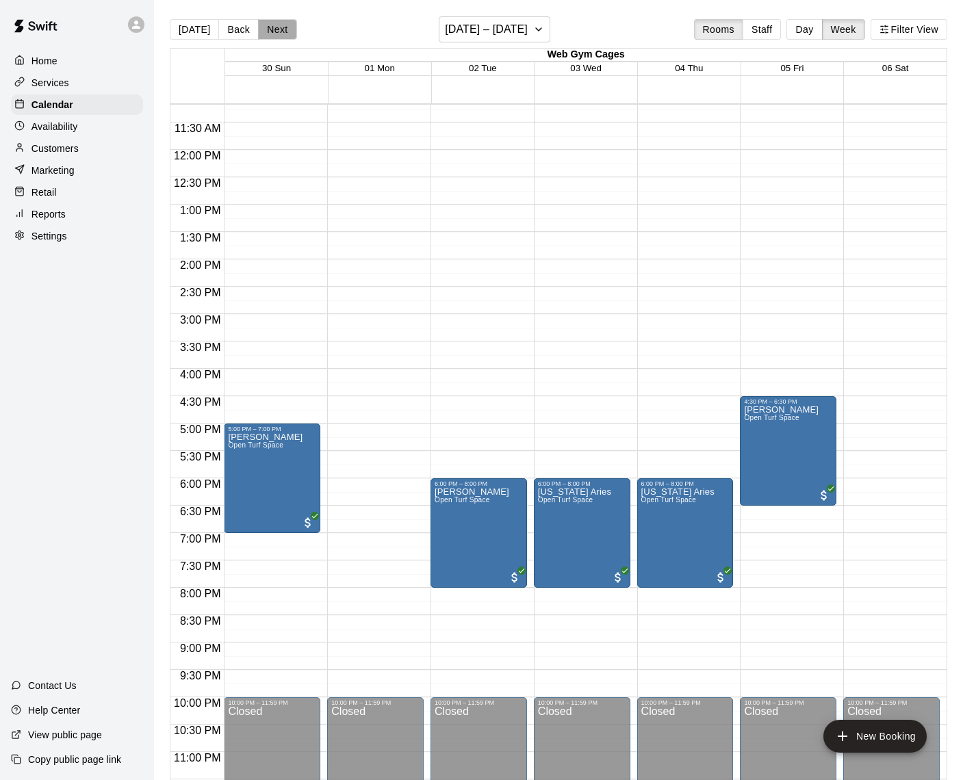
click at [278, 29] on button "Next" at bounding box center [277, 29] width 38 height 21
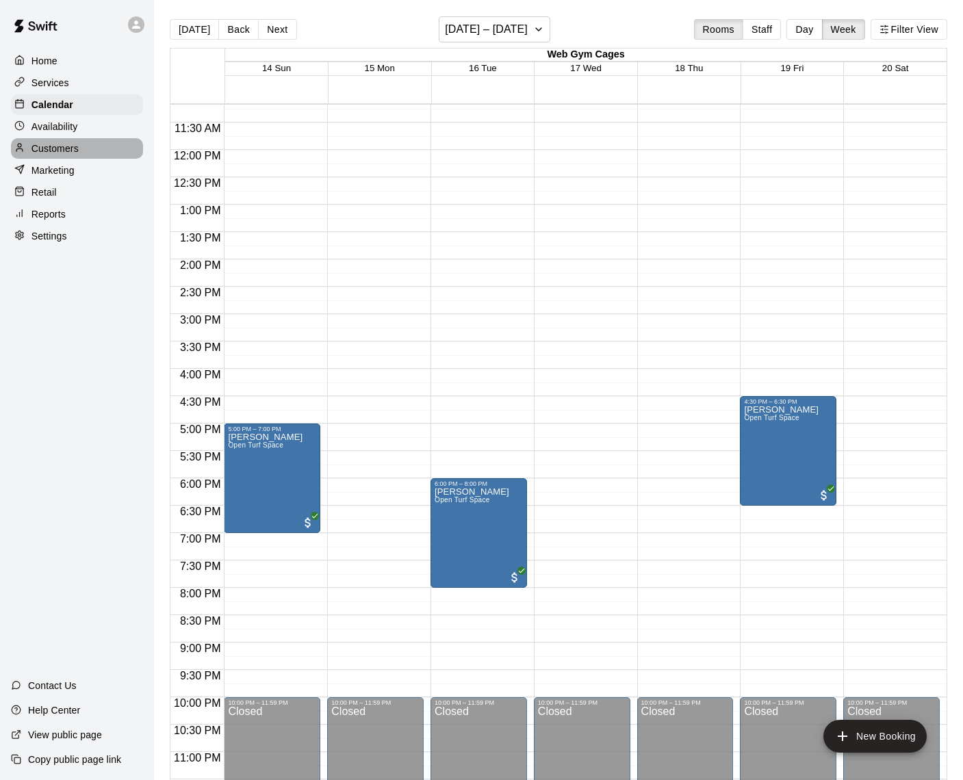
click at [54, 146] on p "Customers" at bounding box center [54, 149] width 47 height 14
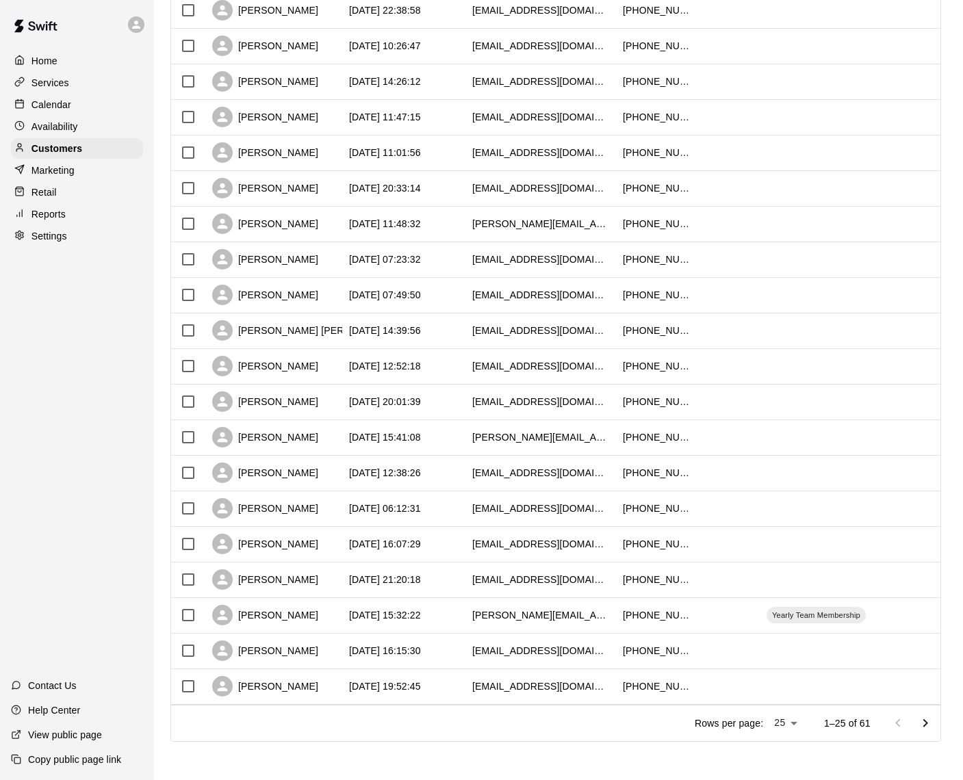
scroll to position [400, 0]
click at [924, 724] on icon "Go to next page" at bounding box center [925, 724] width 16 height 16
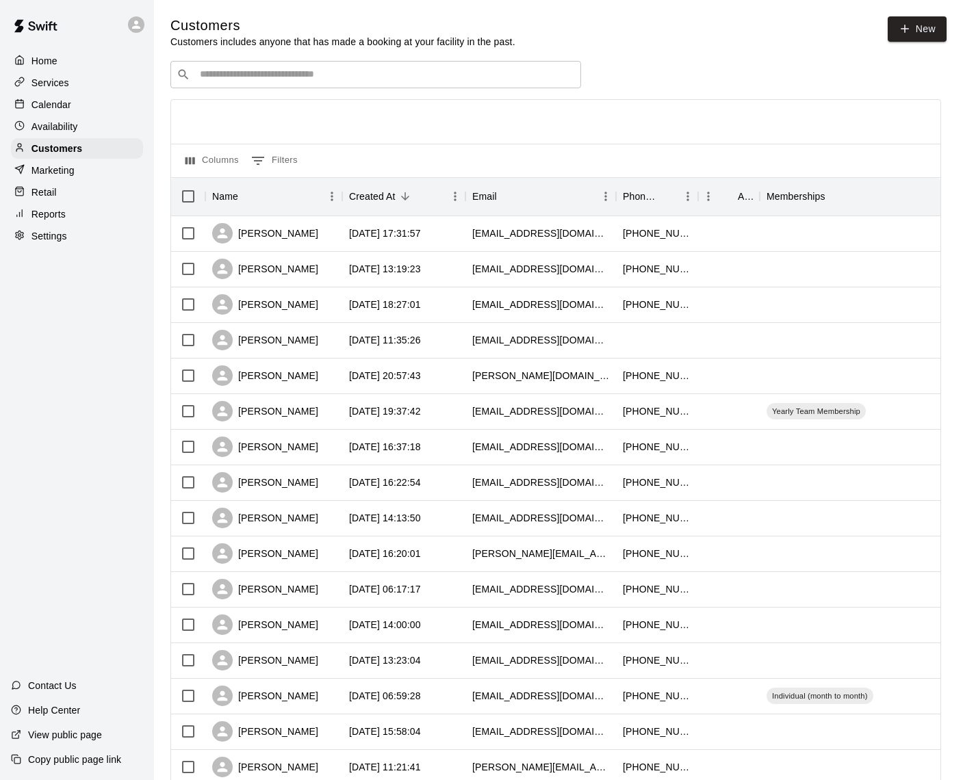
scroll to position [0, 0]
click at [259, 66] on div "​ ​" at bounding box center [375, 74] width 410 height 27
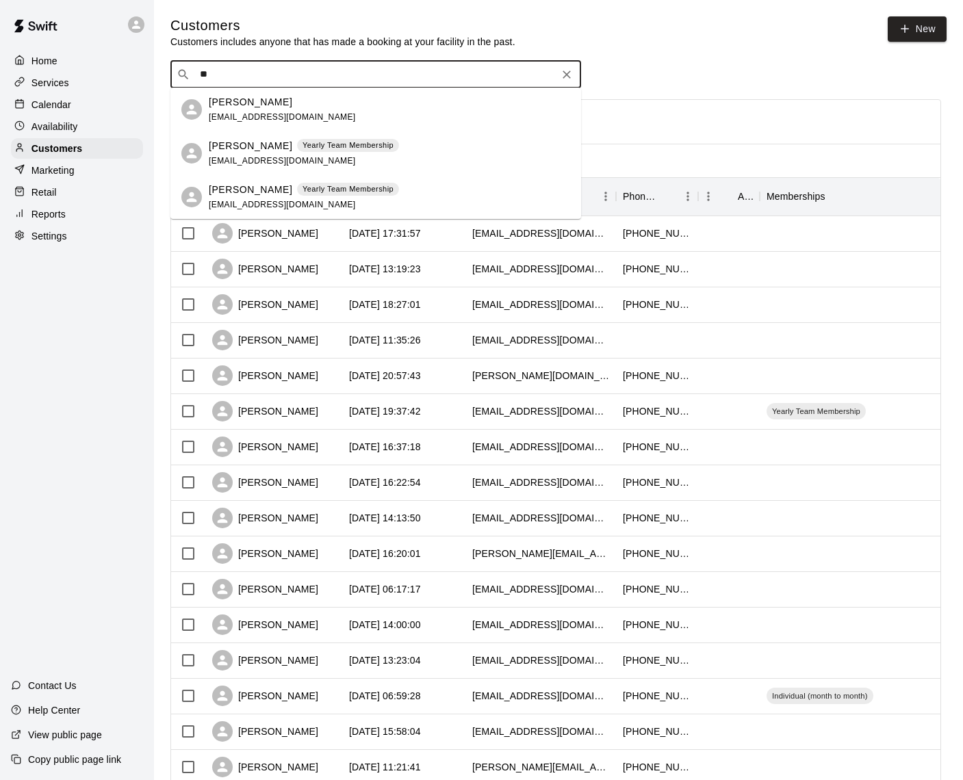
type input "*"
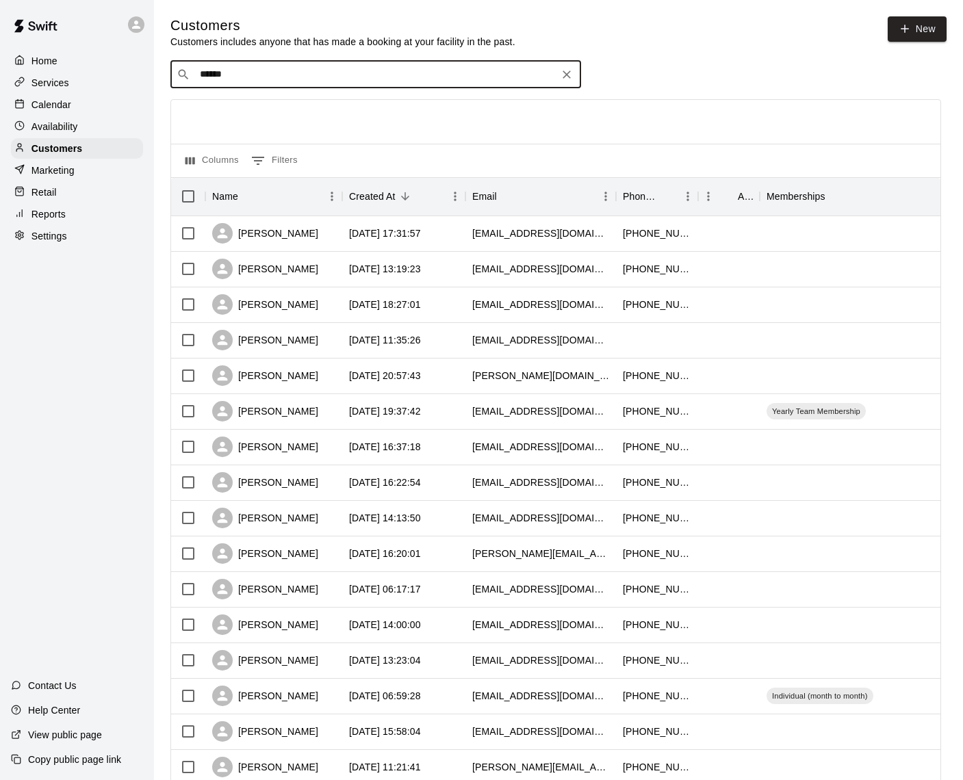
type input "******"
